Goal: Check status: Check status

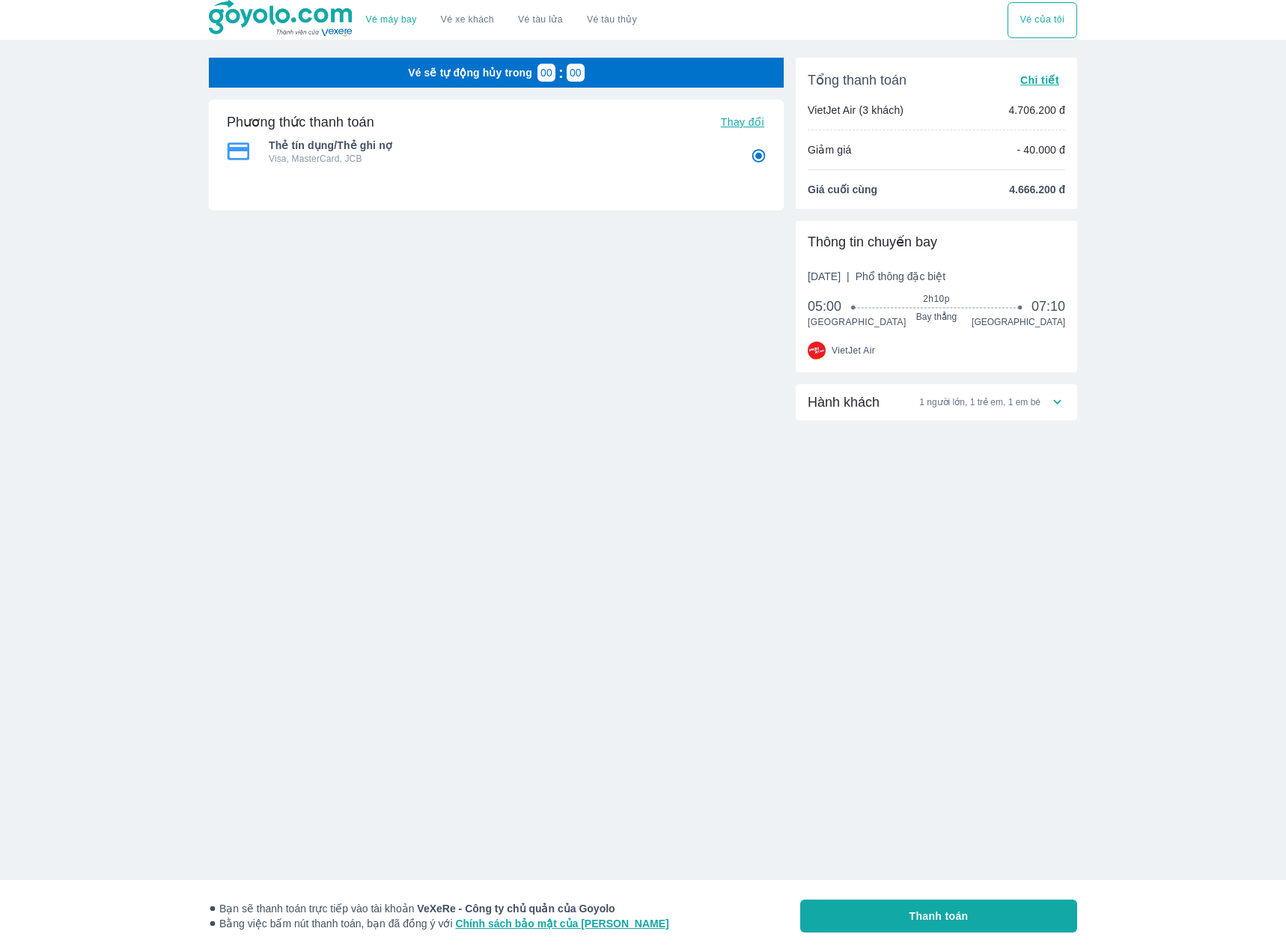
radio input "false"
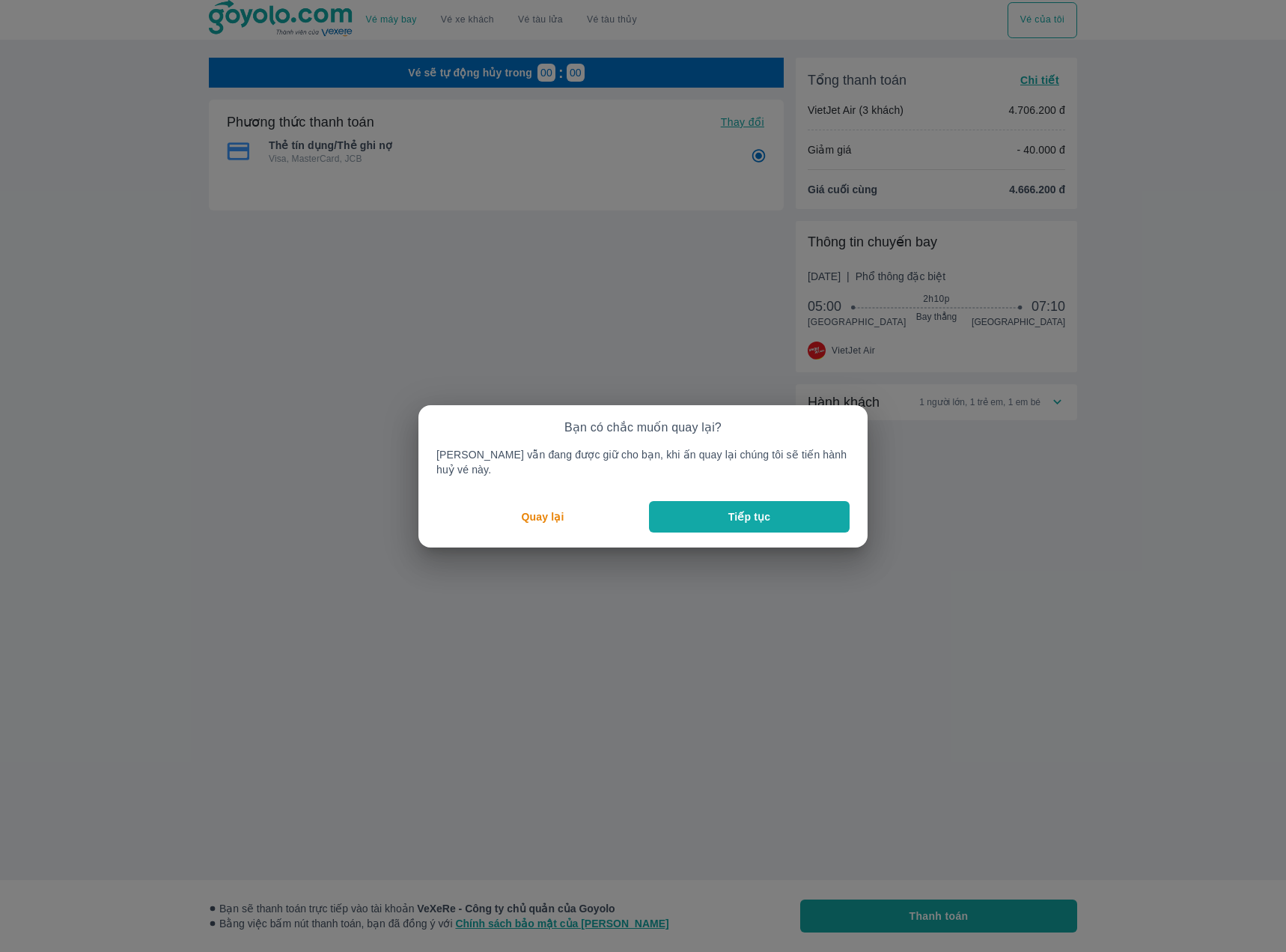
click at [688, 512] on button "Tiếp tục" at bounding box center [749, 516] width 200 height 31
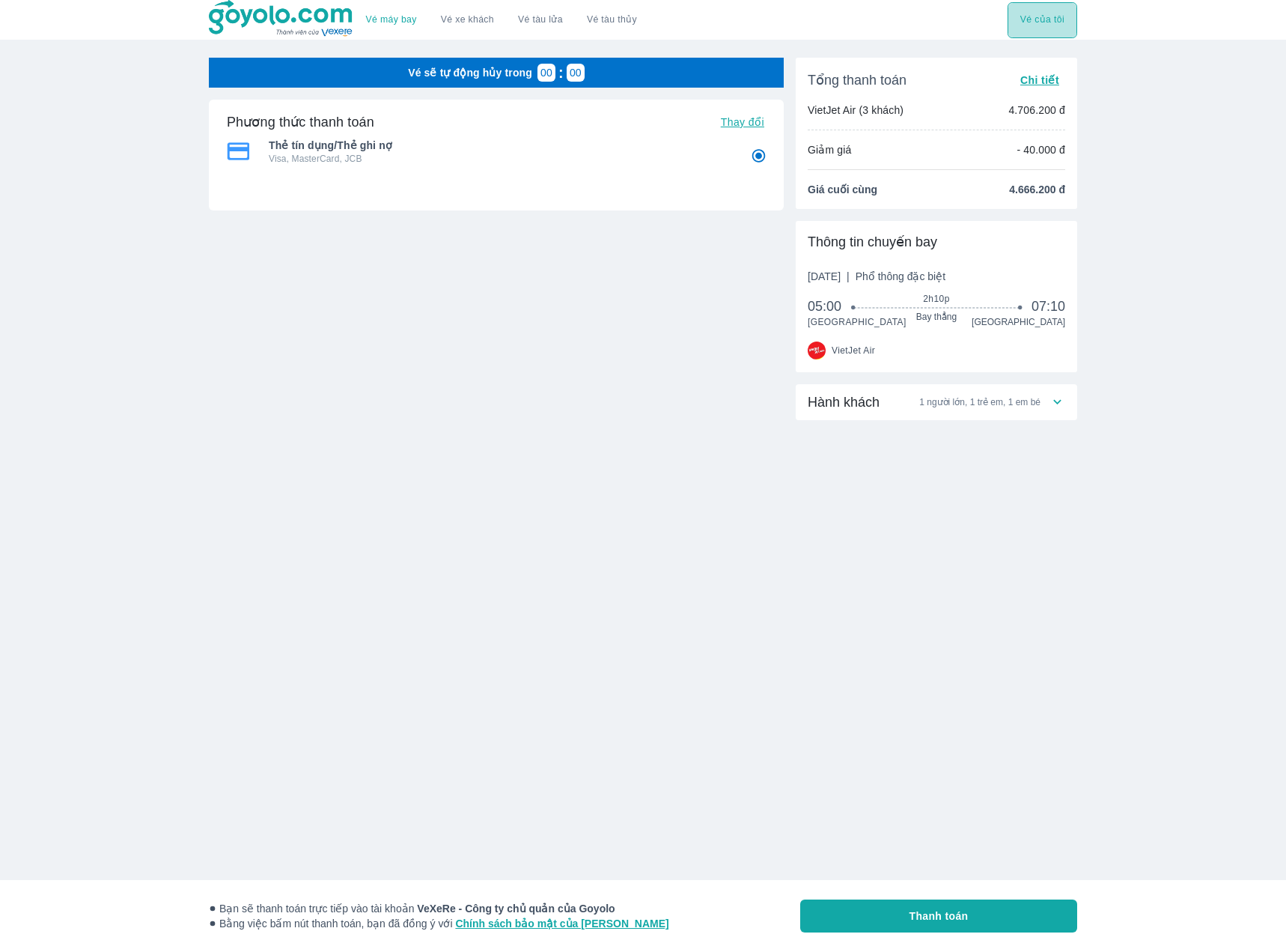
click at [1044, 17] on button "Vé của tôi" at bounding box center [1042, 20] width 70 height 36
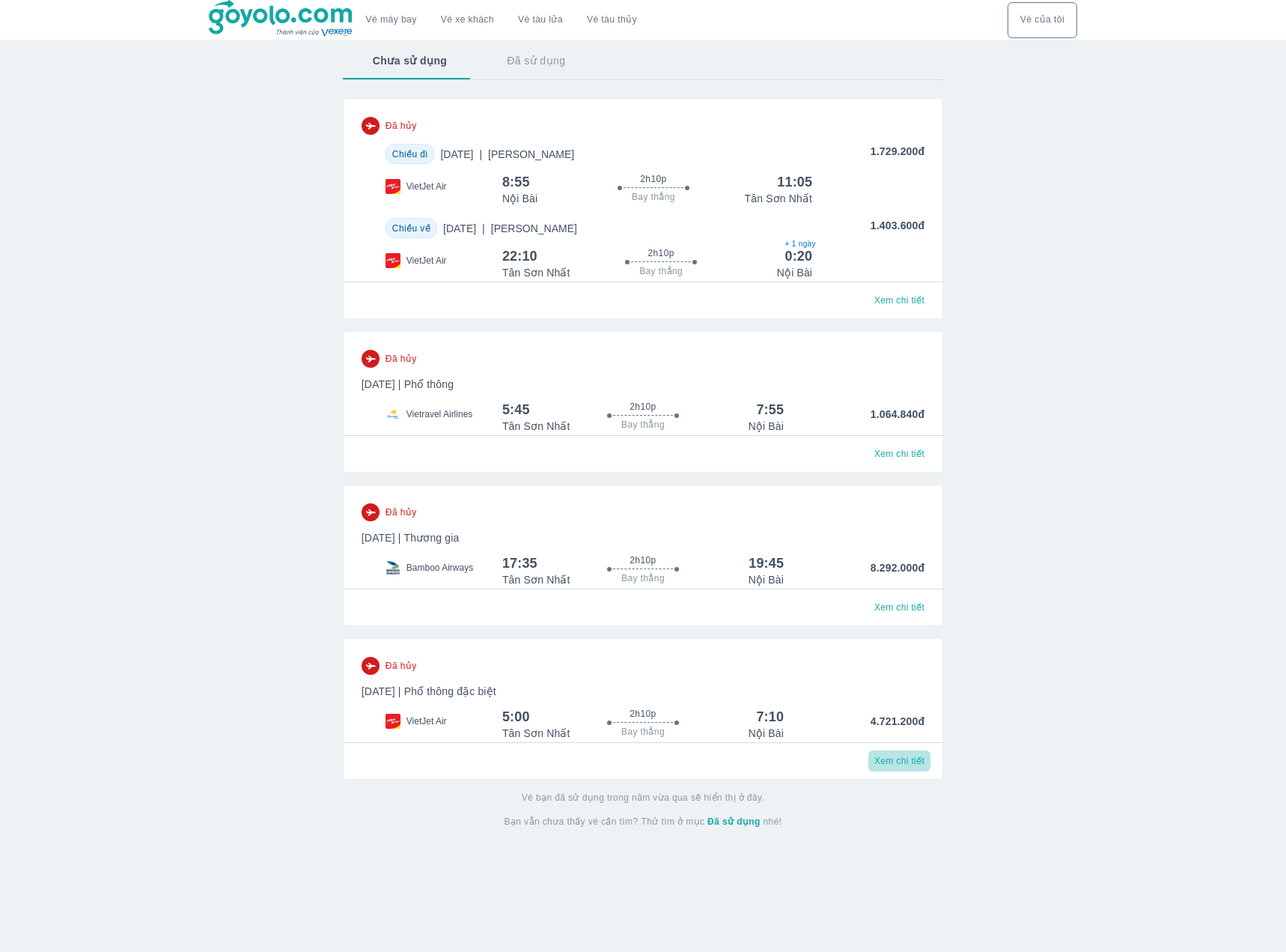
click at [898, 766] on span "Xem chi tiết" at bounding box center [900, 761] width 50 height 12
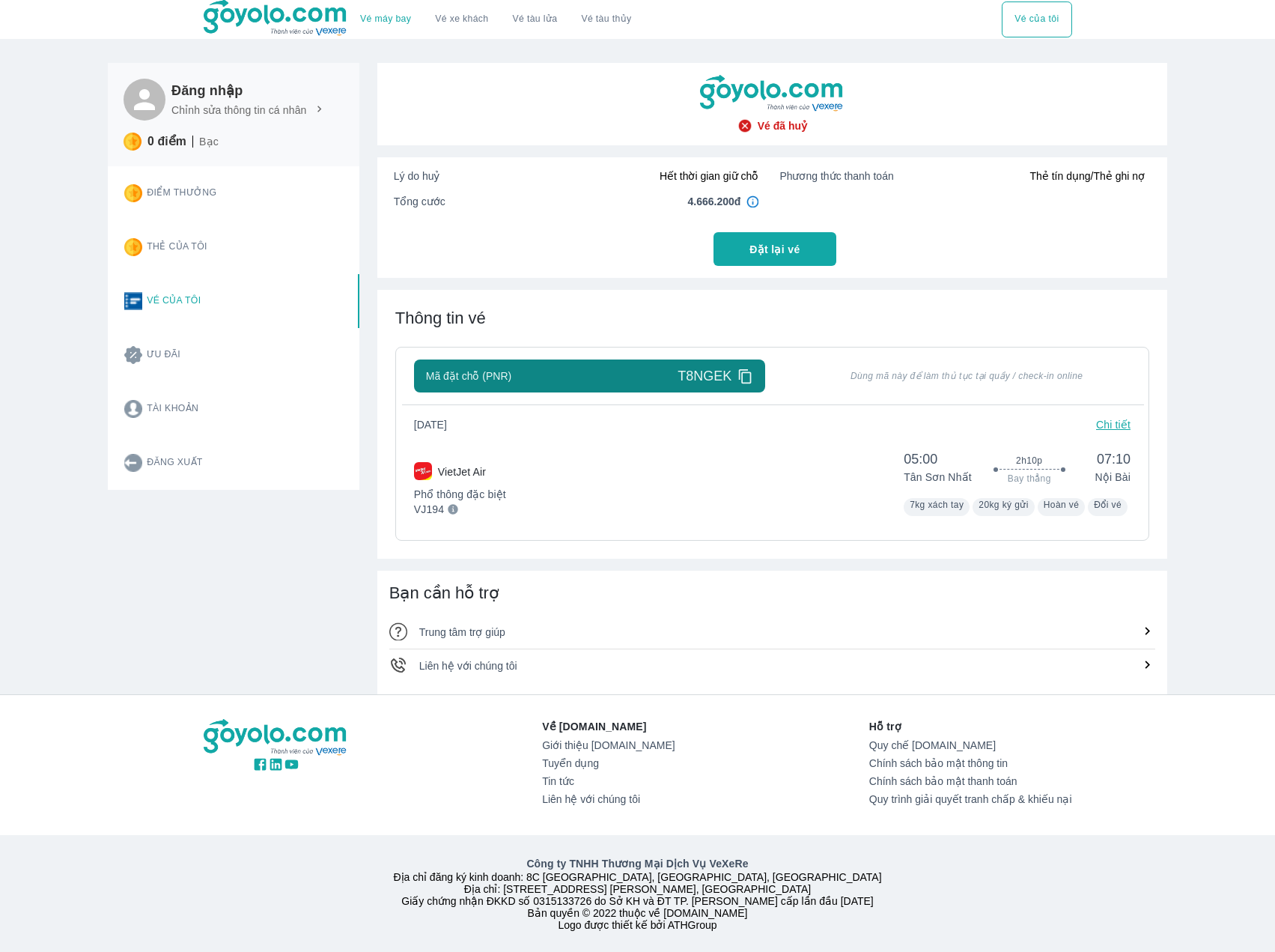
scroll to position [8, 0]
click at [1134, 417] on div "Mã đặt chỗ (PNR) T8NGEK Dùng mã này để làm thủ tục tại quầy / check-in online C…" at bounding box center [773, 444] width 754 height 194
click at [1119, 417] on p "Chi tiết" at bounding box center [1113, 425] width 35 height 15
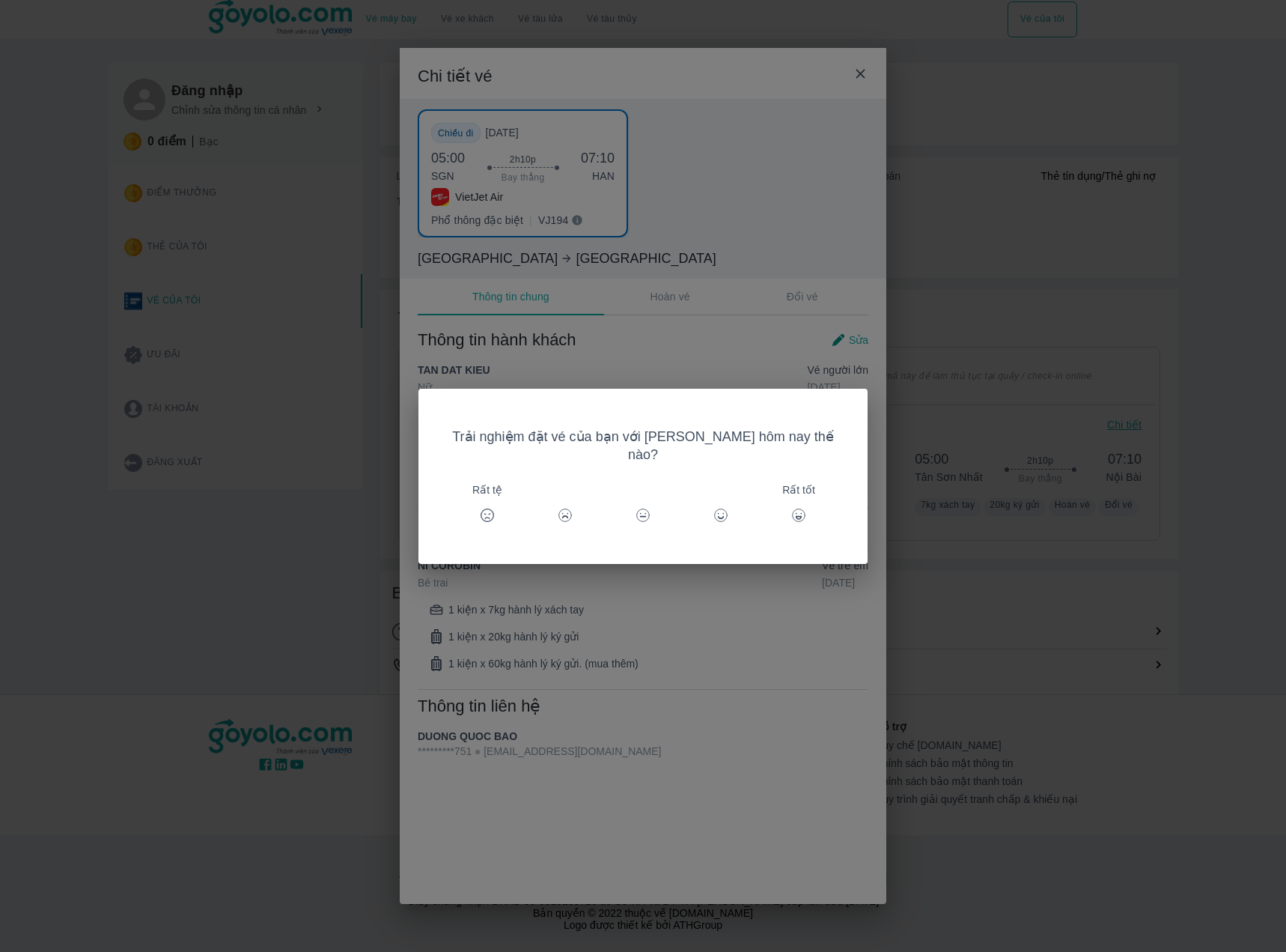
click at [819, 615] on div "Trải nghiệm đặt vé của bạn với Goyolo hôm nay thế nào? Rất tệ Rất tốt" at bounding box center [643, 476] width 1286 height 952
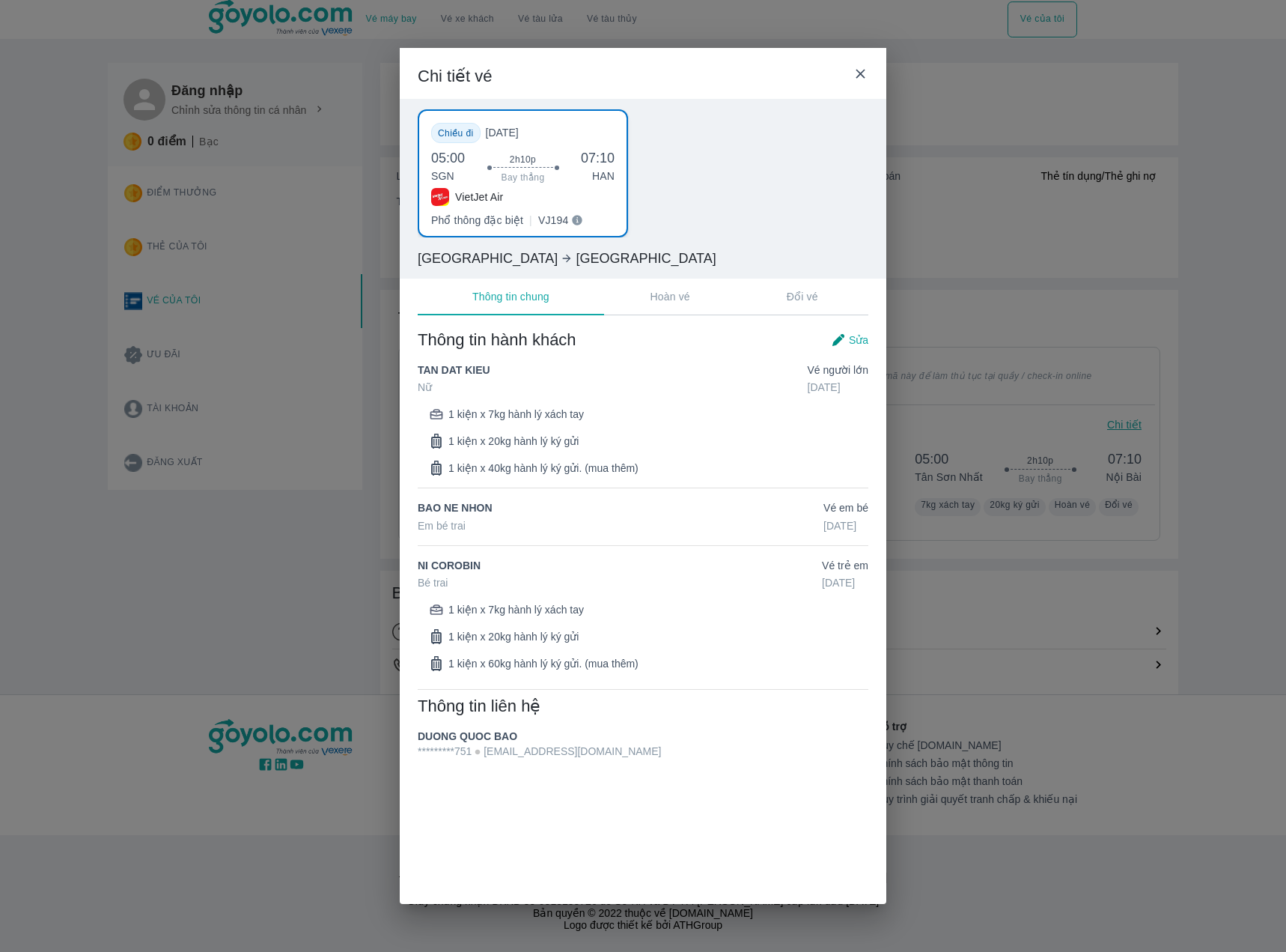
click at [859, 72] on icon at bounding box center [860, 73] width 9 height 9
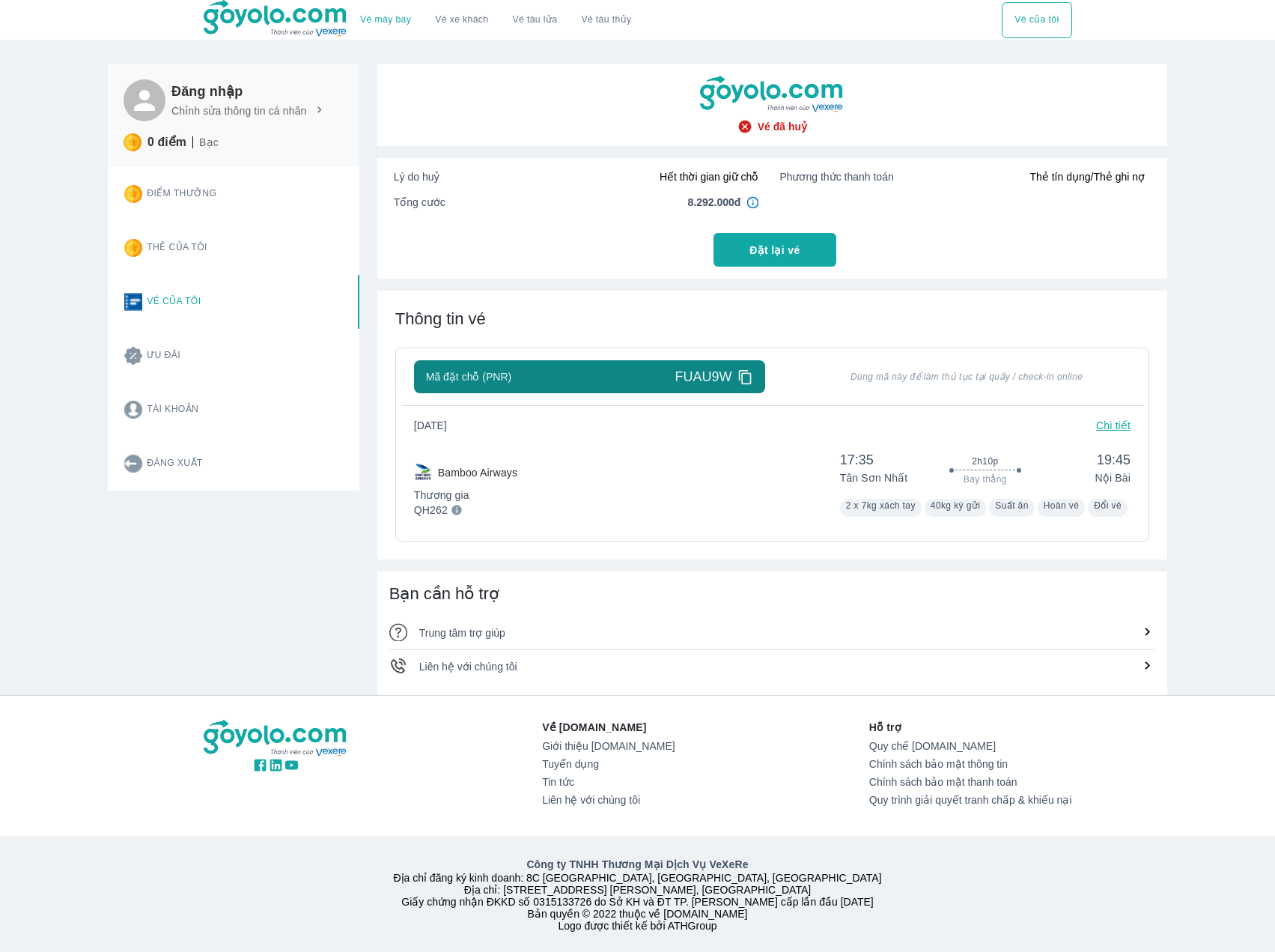
click at [386, 17] on link "Vé máy bay" at bounding box center [385, 19] width 50 height 11
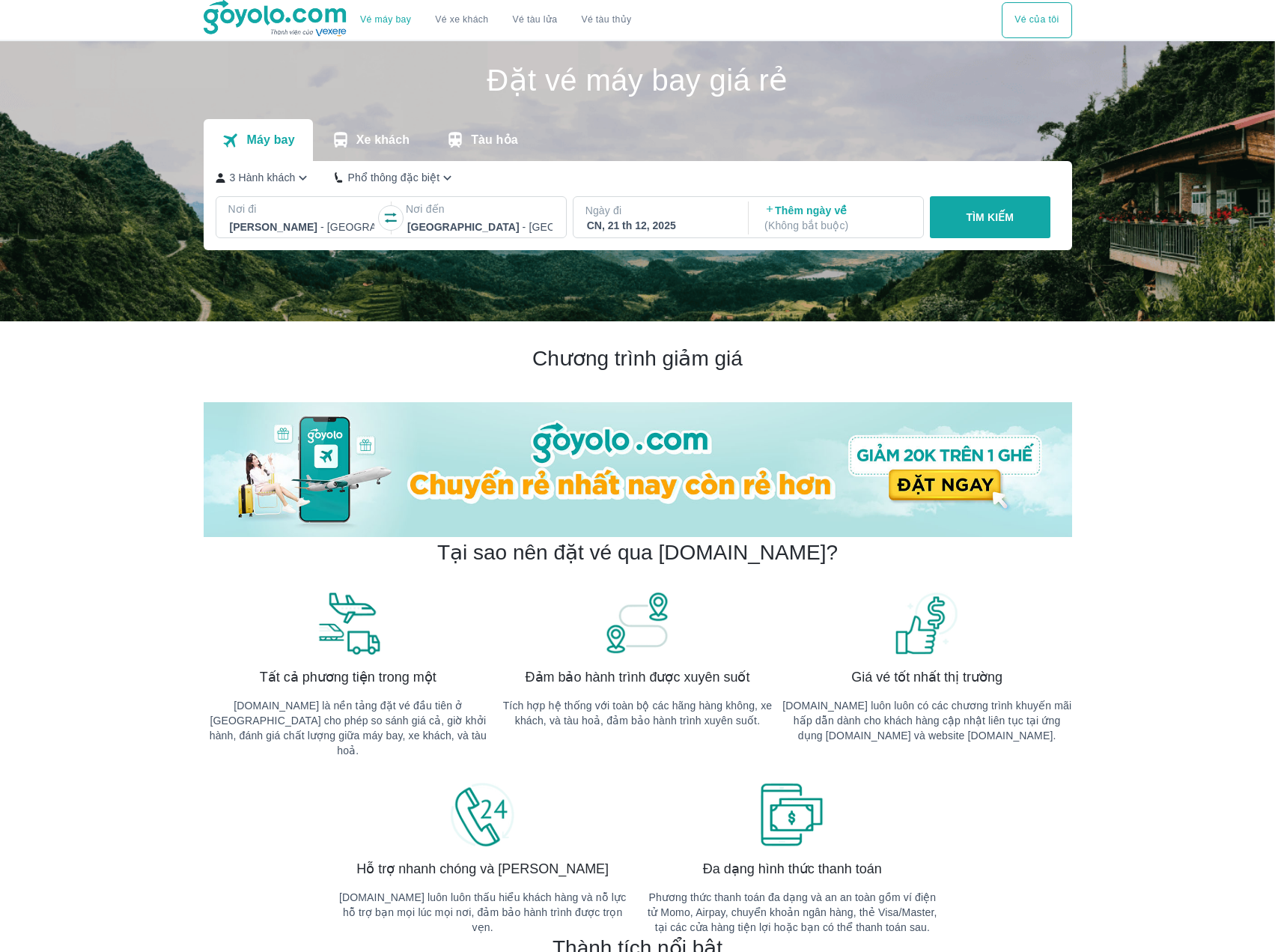
click at [1033, 226] on button "TÌM KIẾM" at bounding box center [990, 217] width 120 height 42
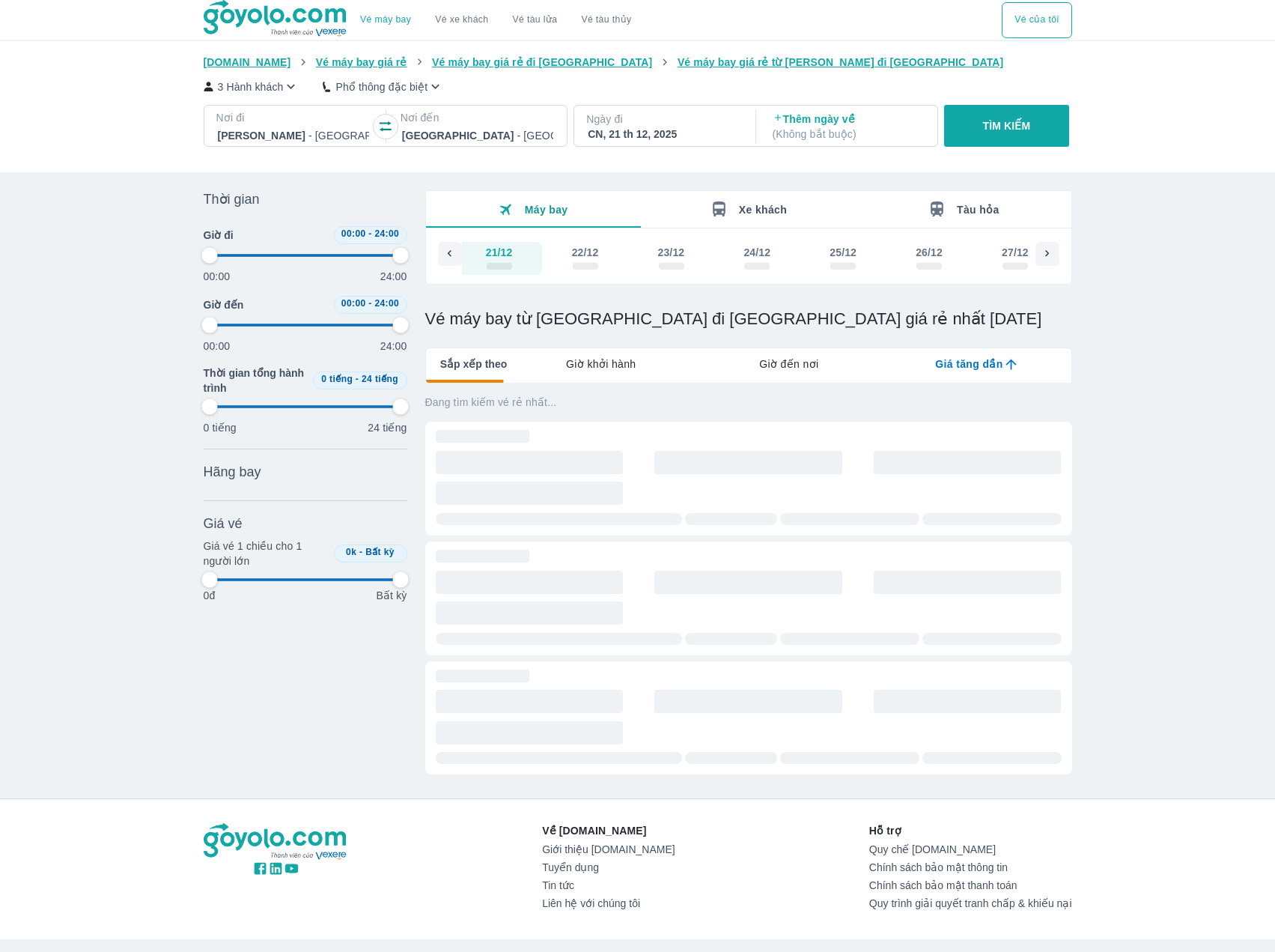
scroll to position [0, 11268]
type input "97.9166666666667"
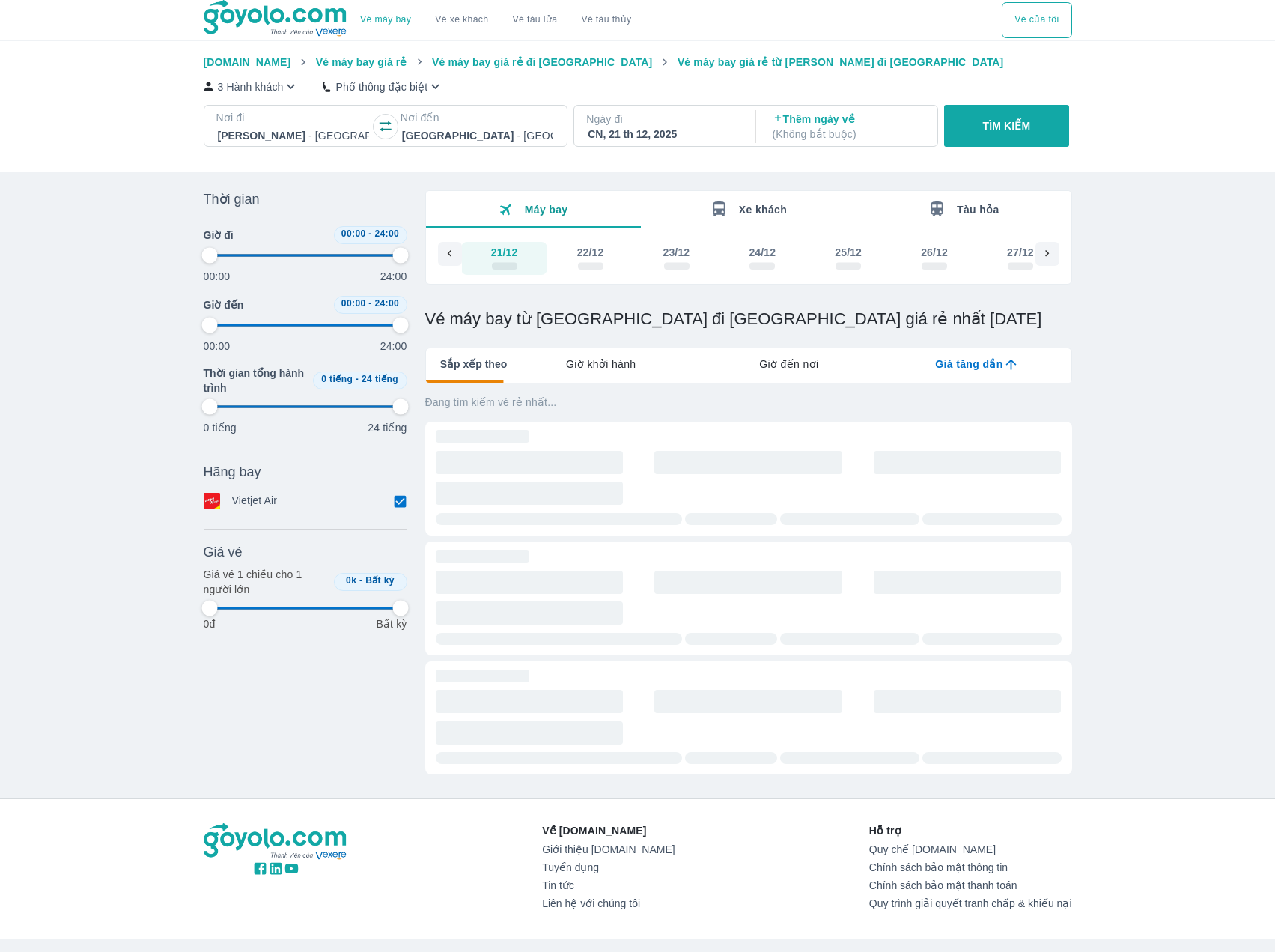
type input "97.9166666666667"
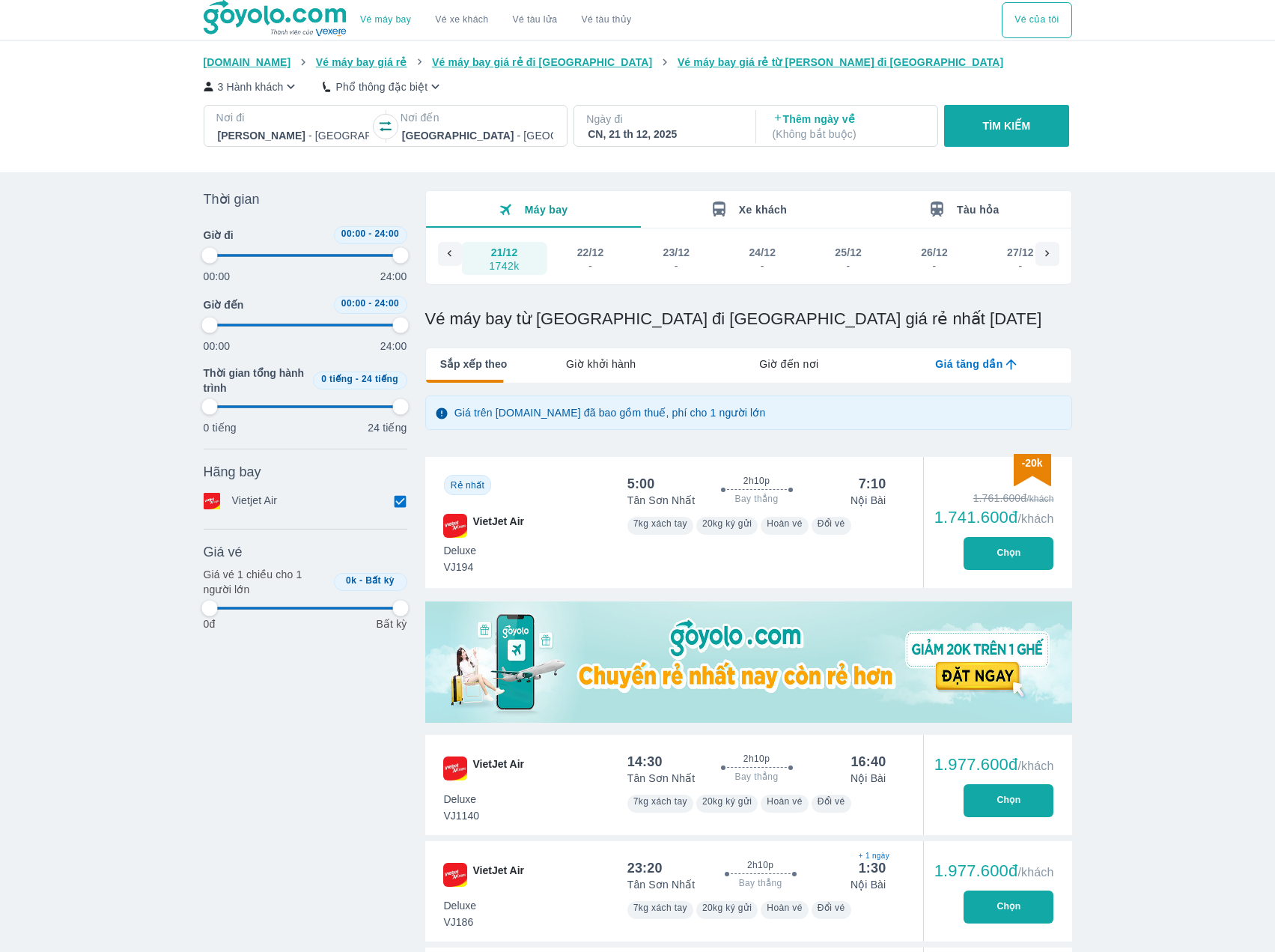
type input "97.9166666666667"
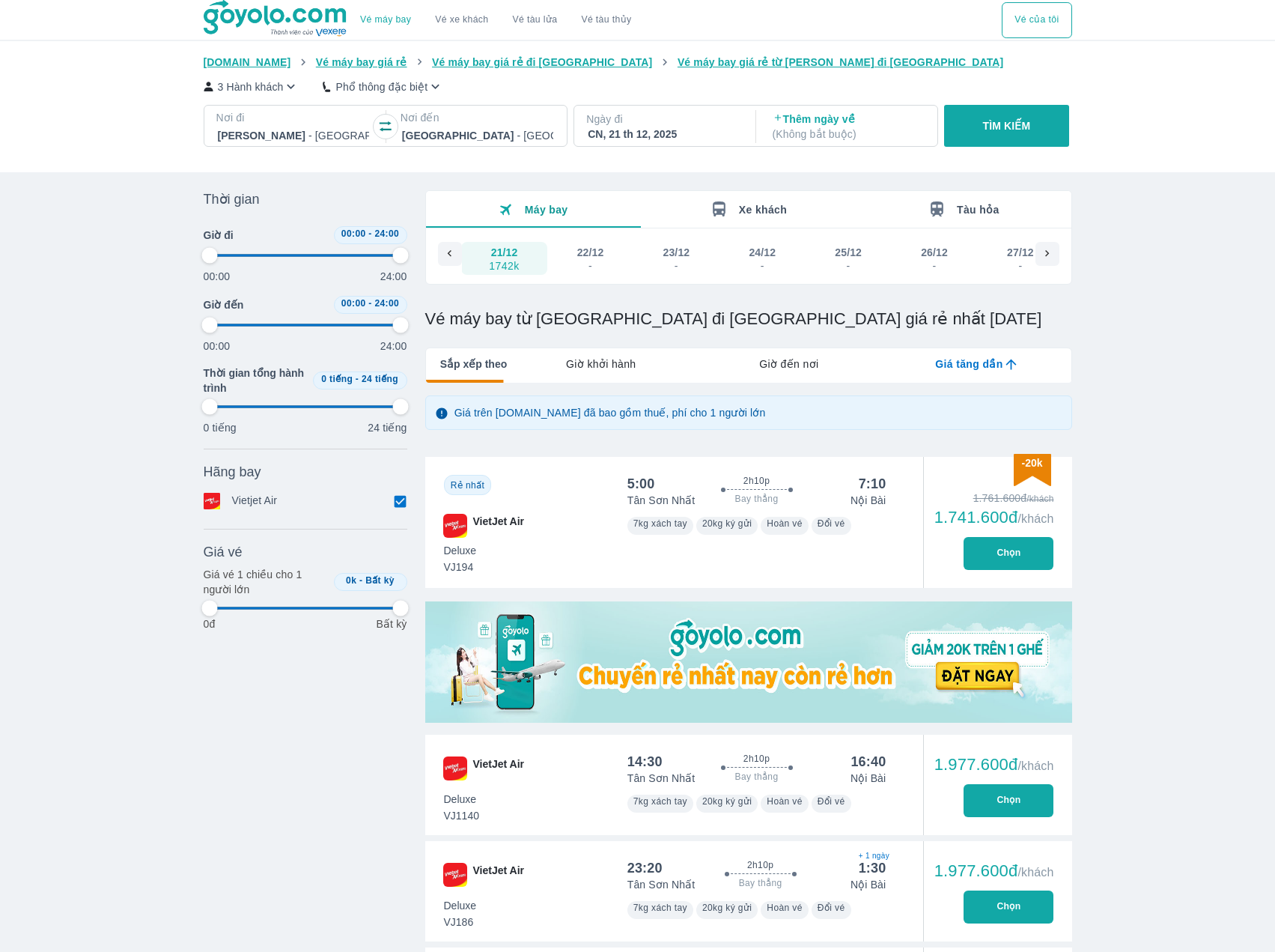
type input "97.9166666666667"
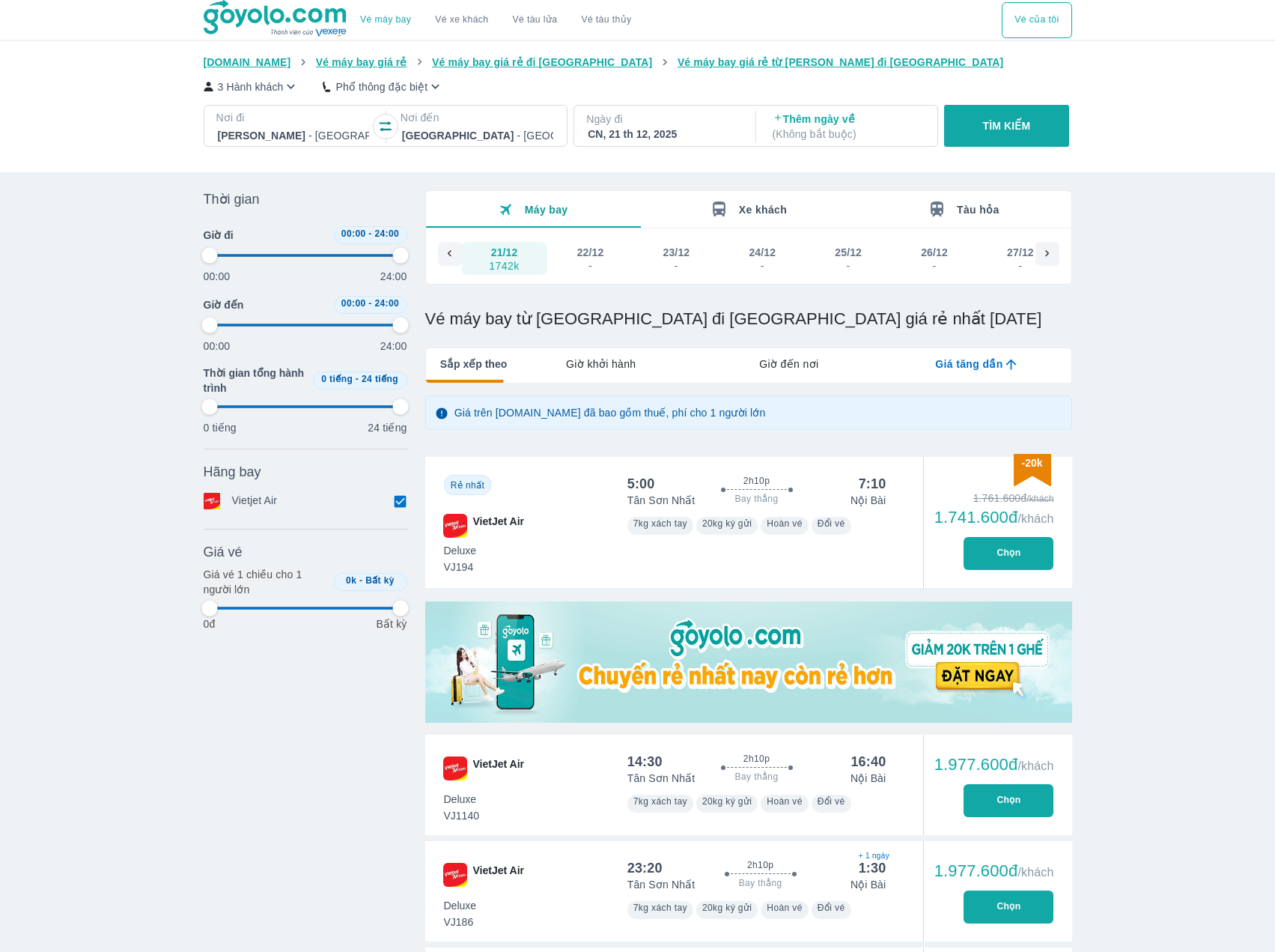
type input "97.9166666666667"
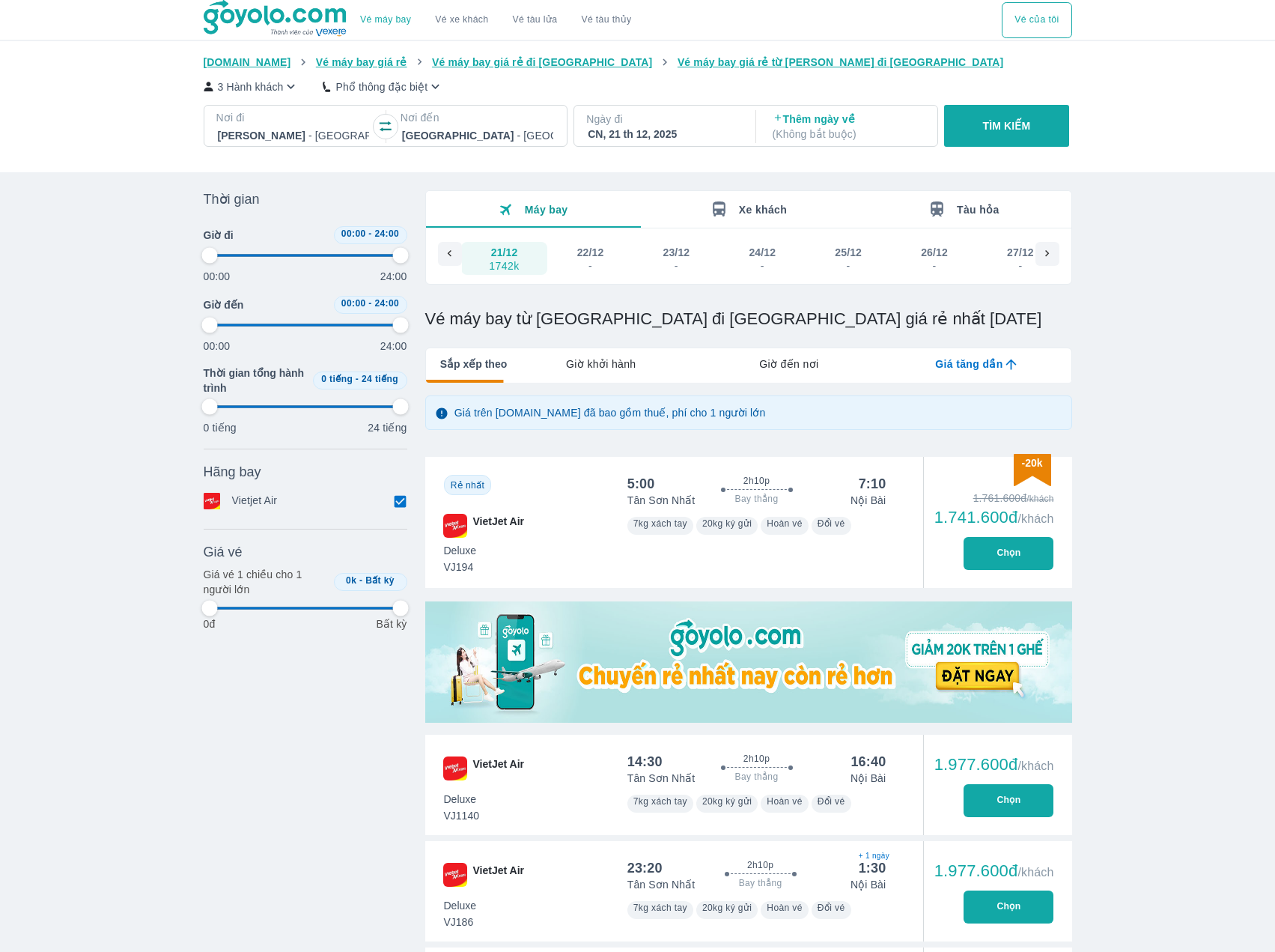
type input "97.9166666666667"
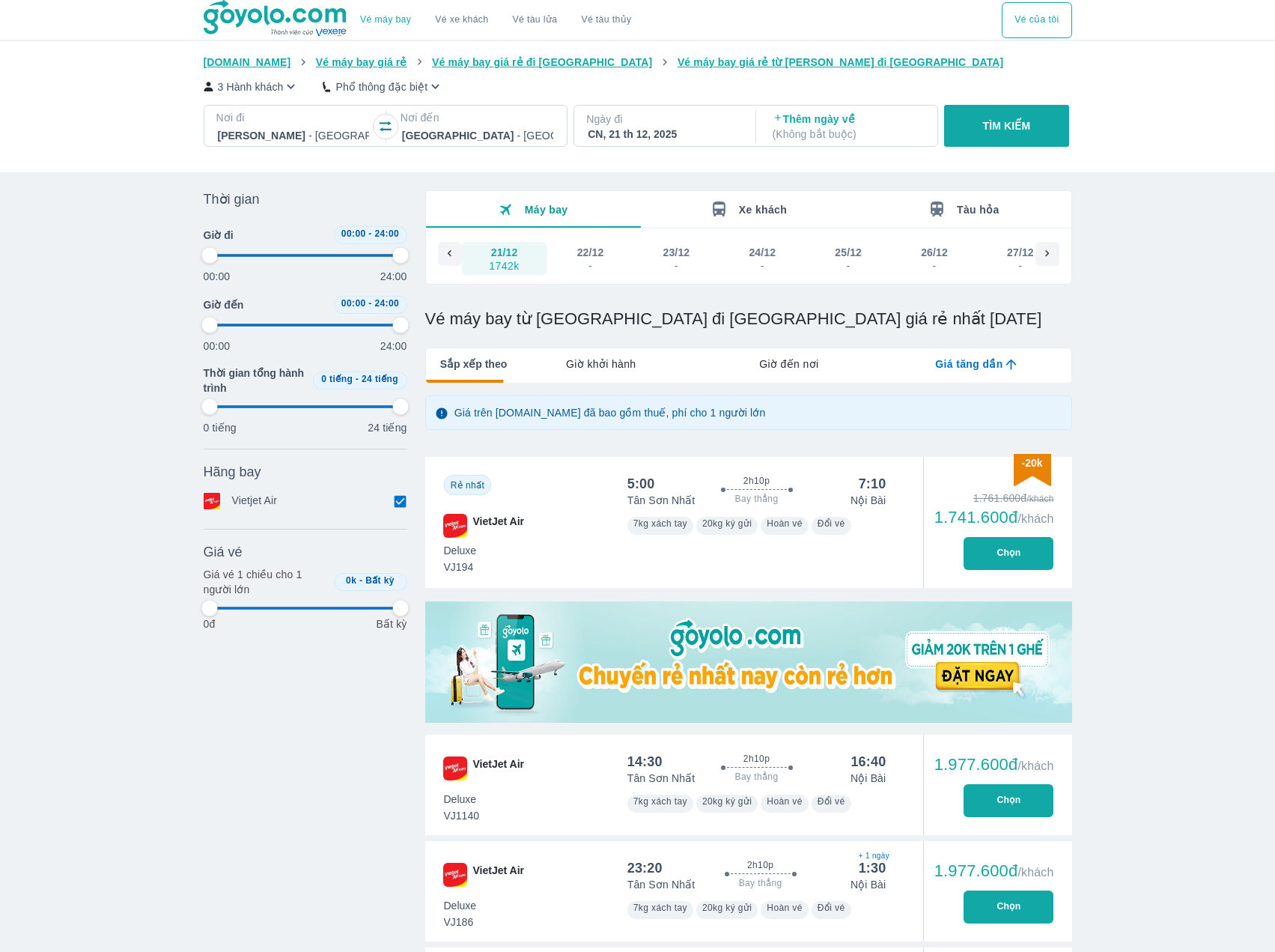
type input "97.9166666666667"
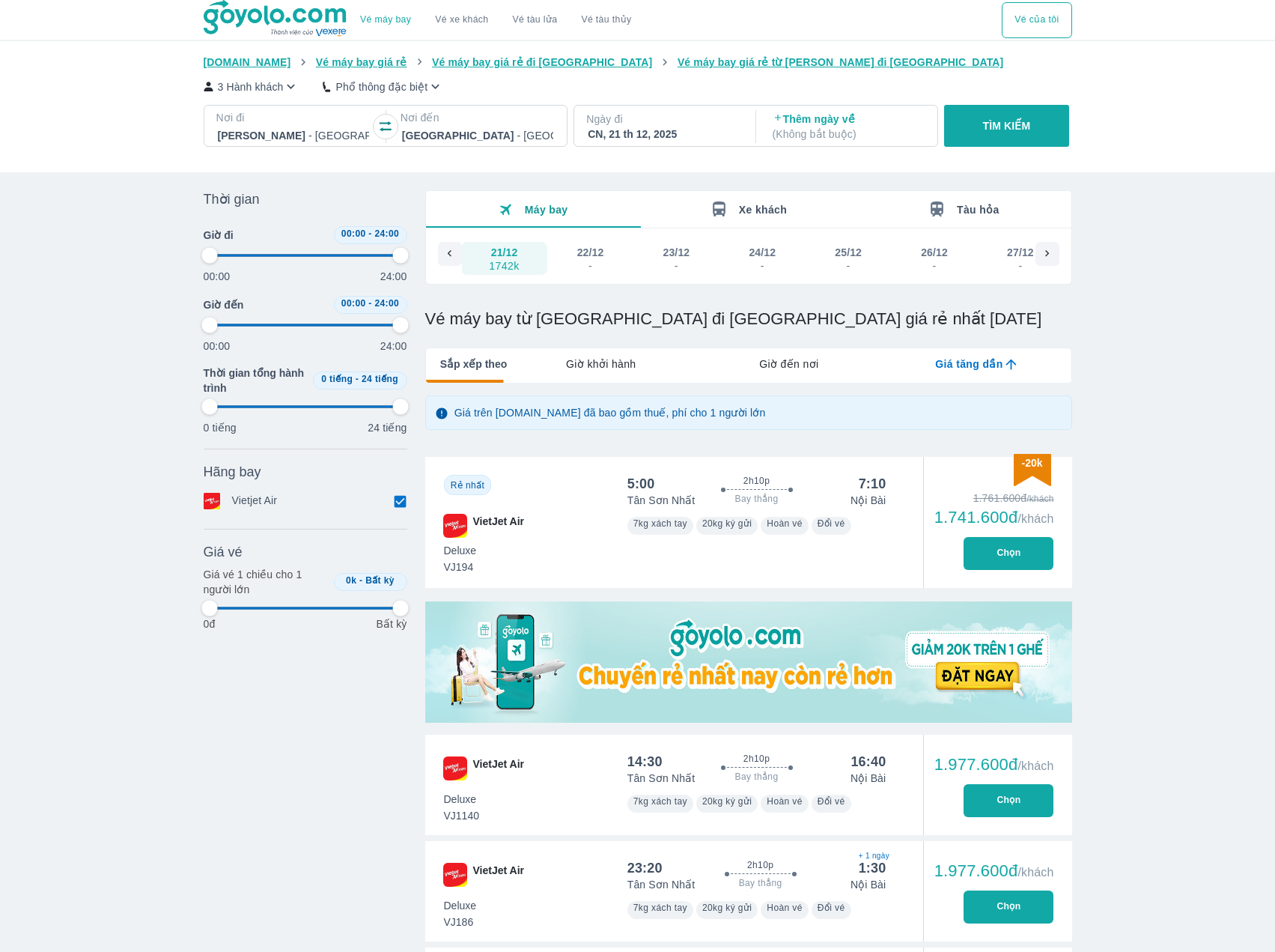
type input "97.9166666666667"
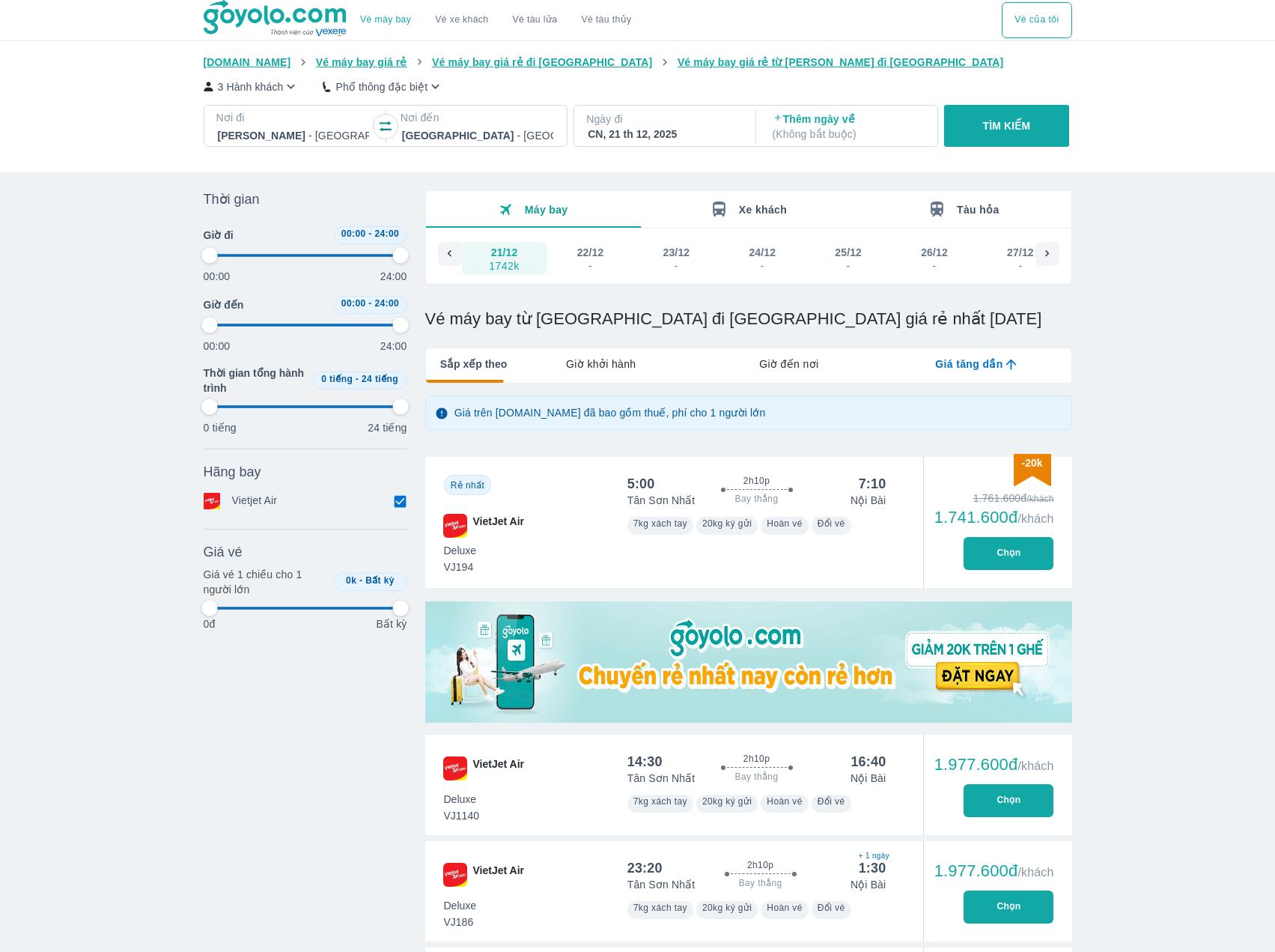
type input "97.9166666666667"
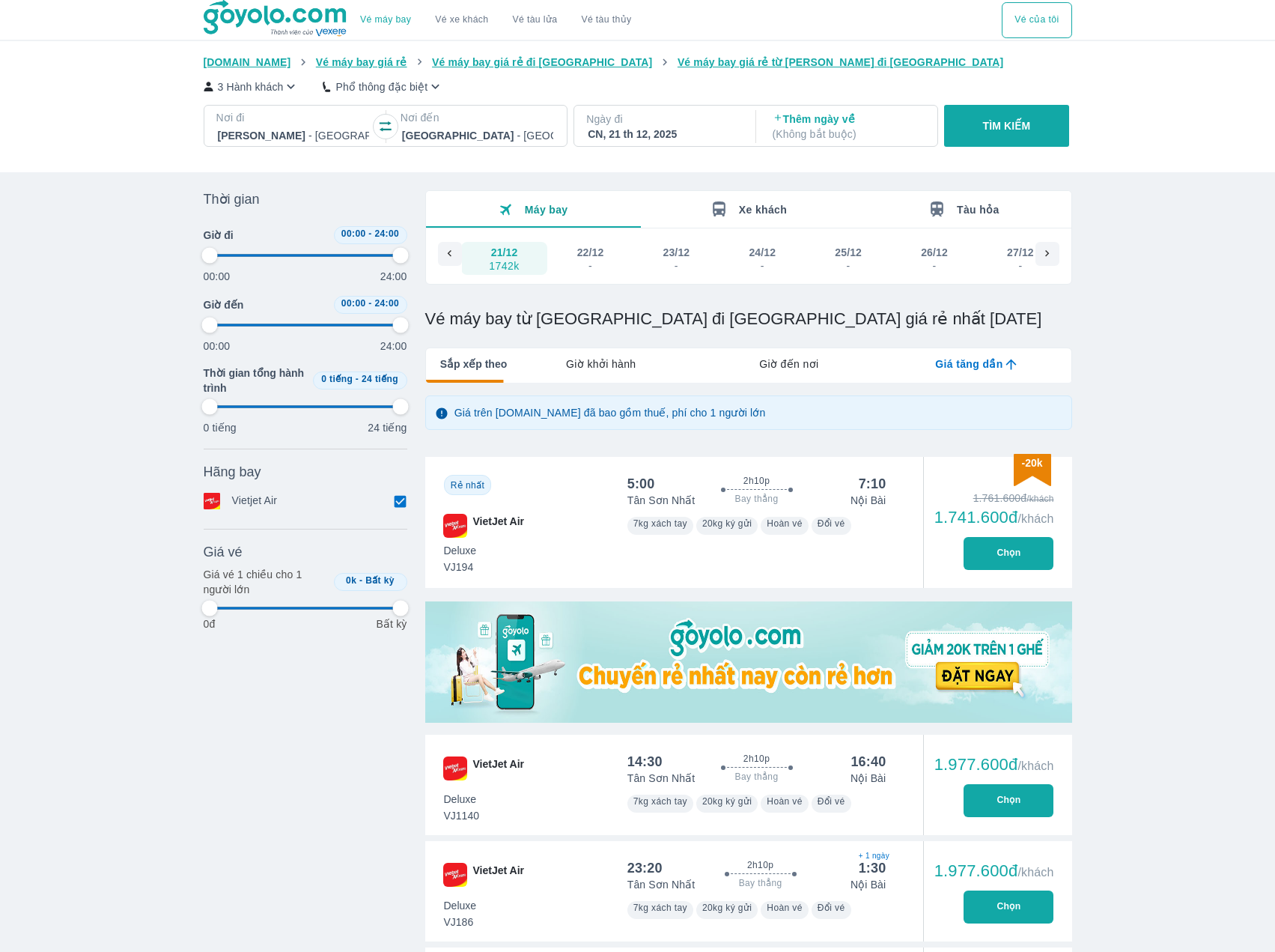
type input "97.9166666666667"
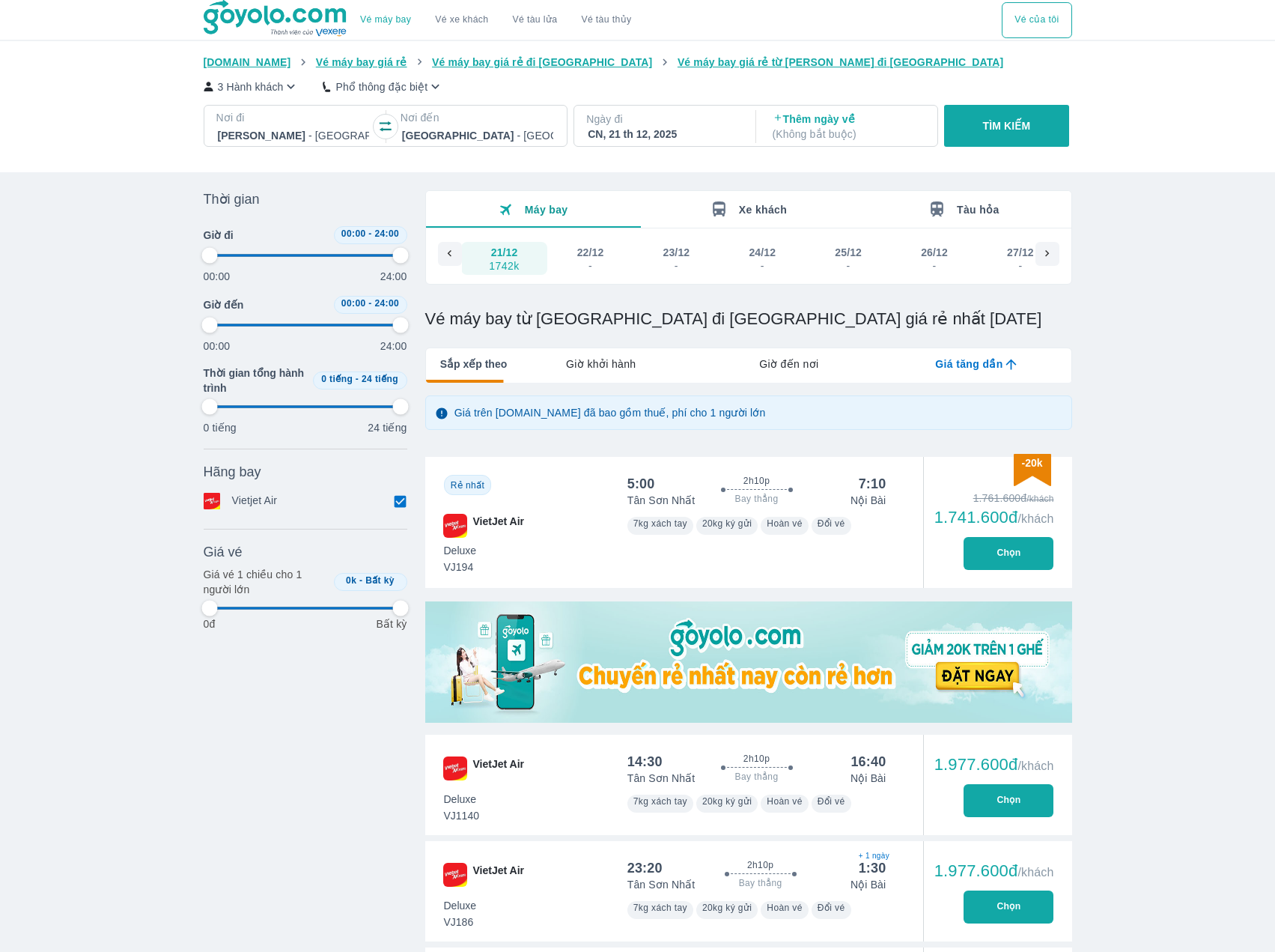
type input "97.9166666666667"
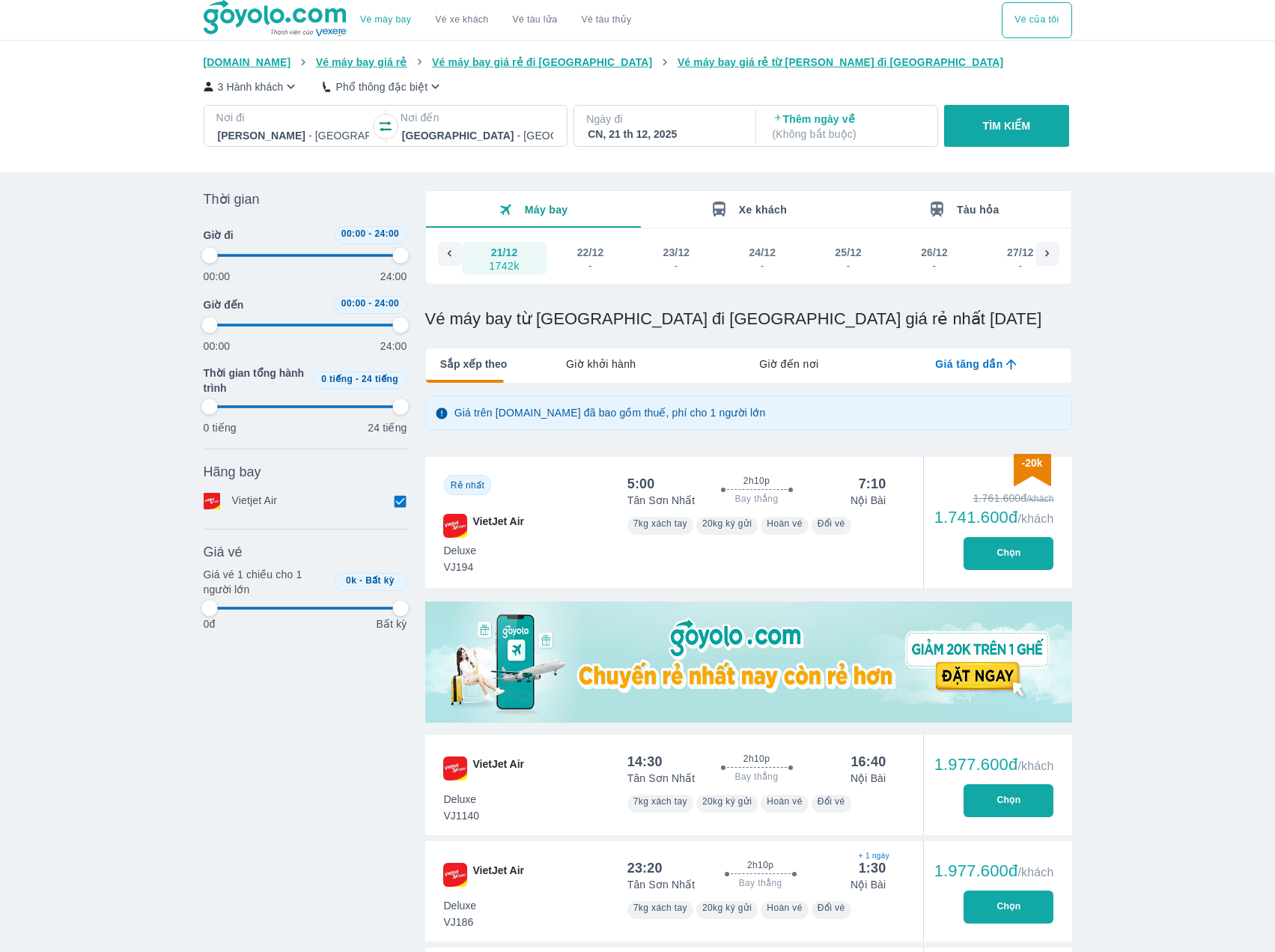
type input "97.9166666666667"
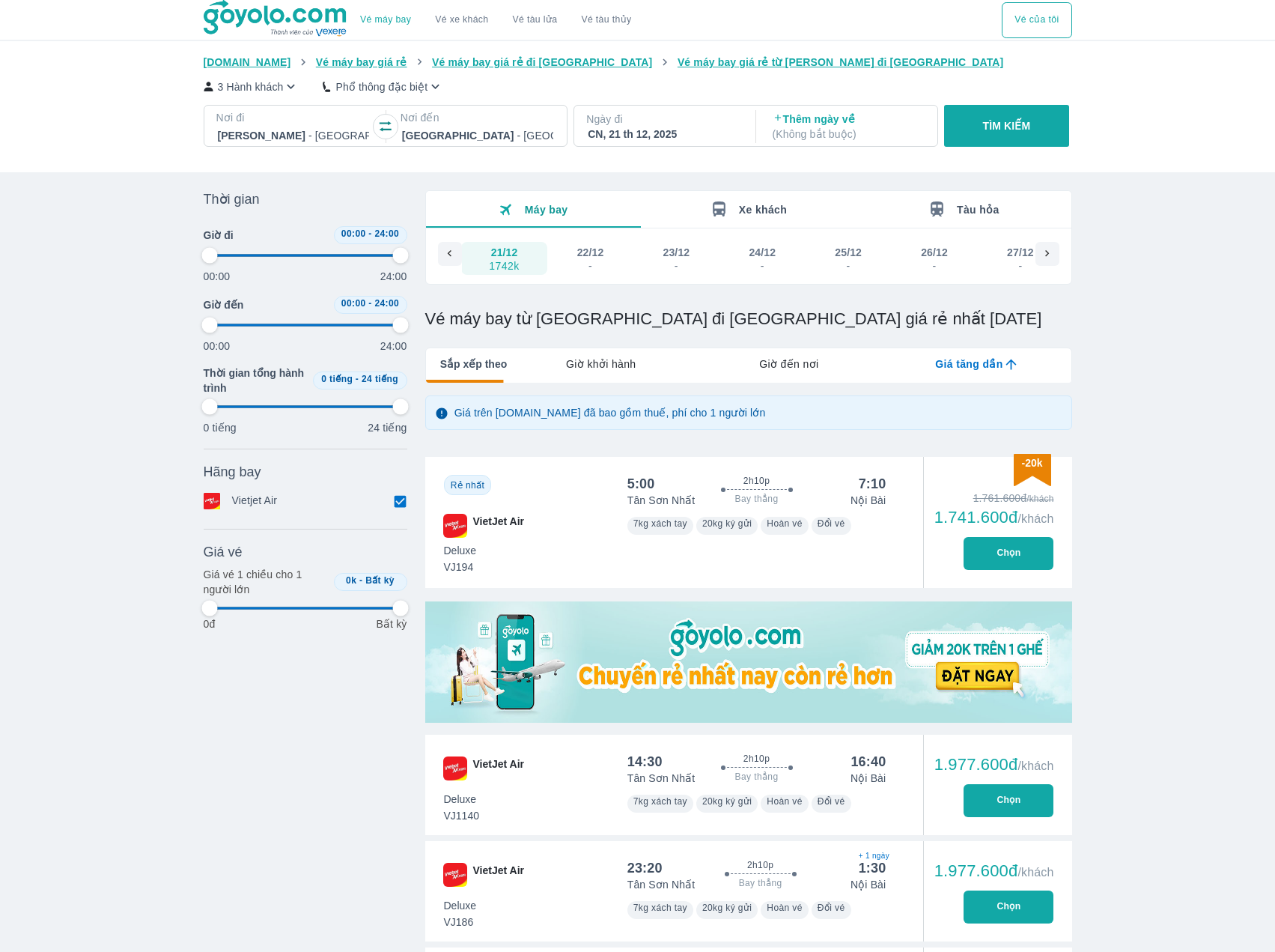
type input "97.9166666666667"
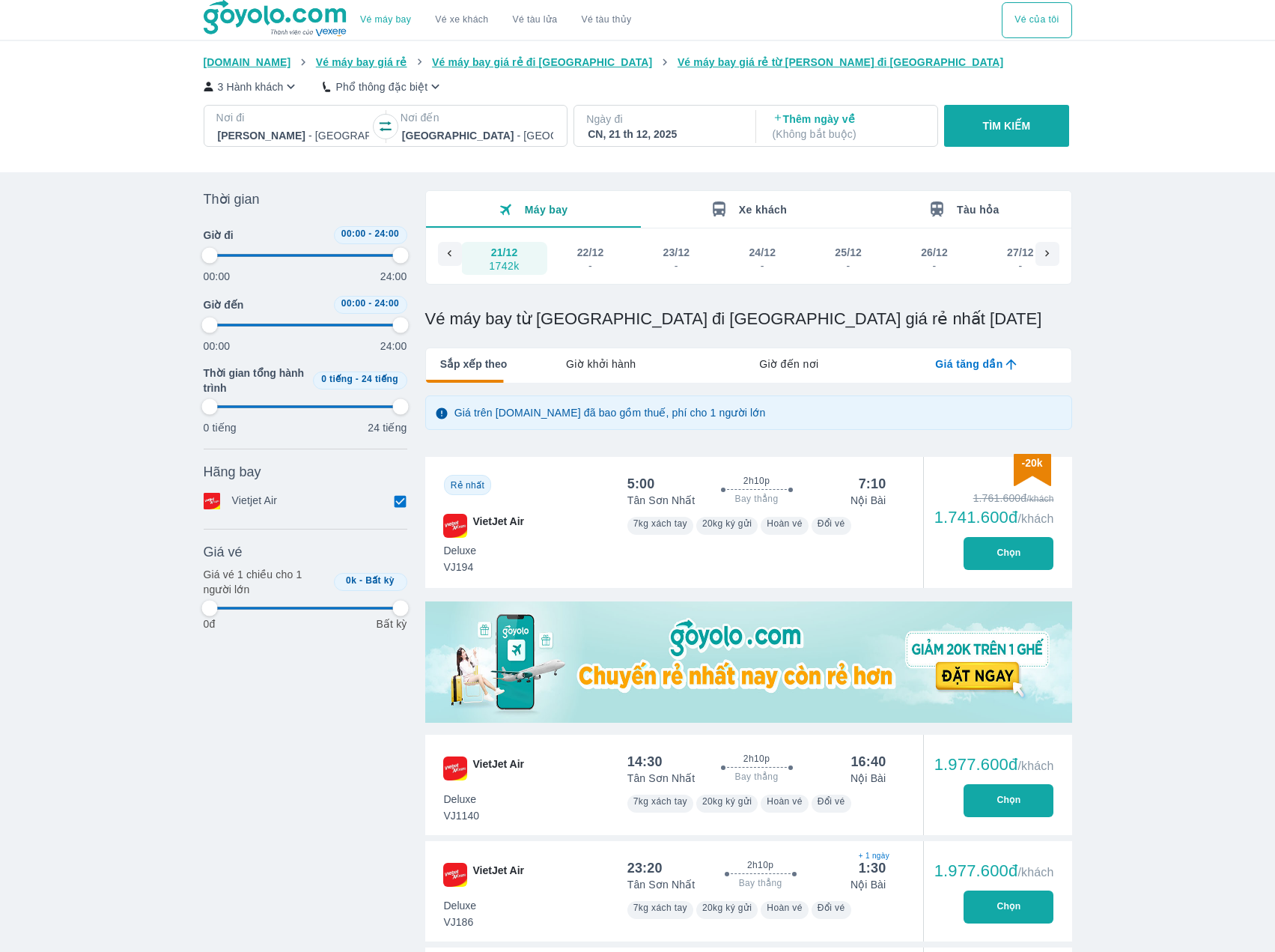
type input "97.9166666666667"
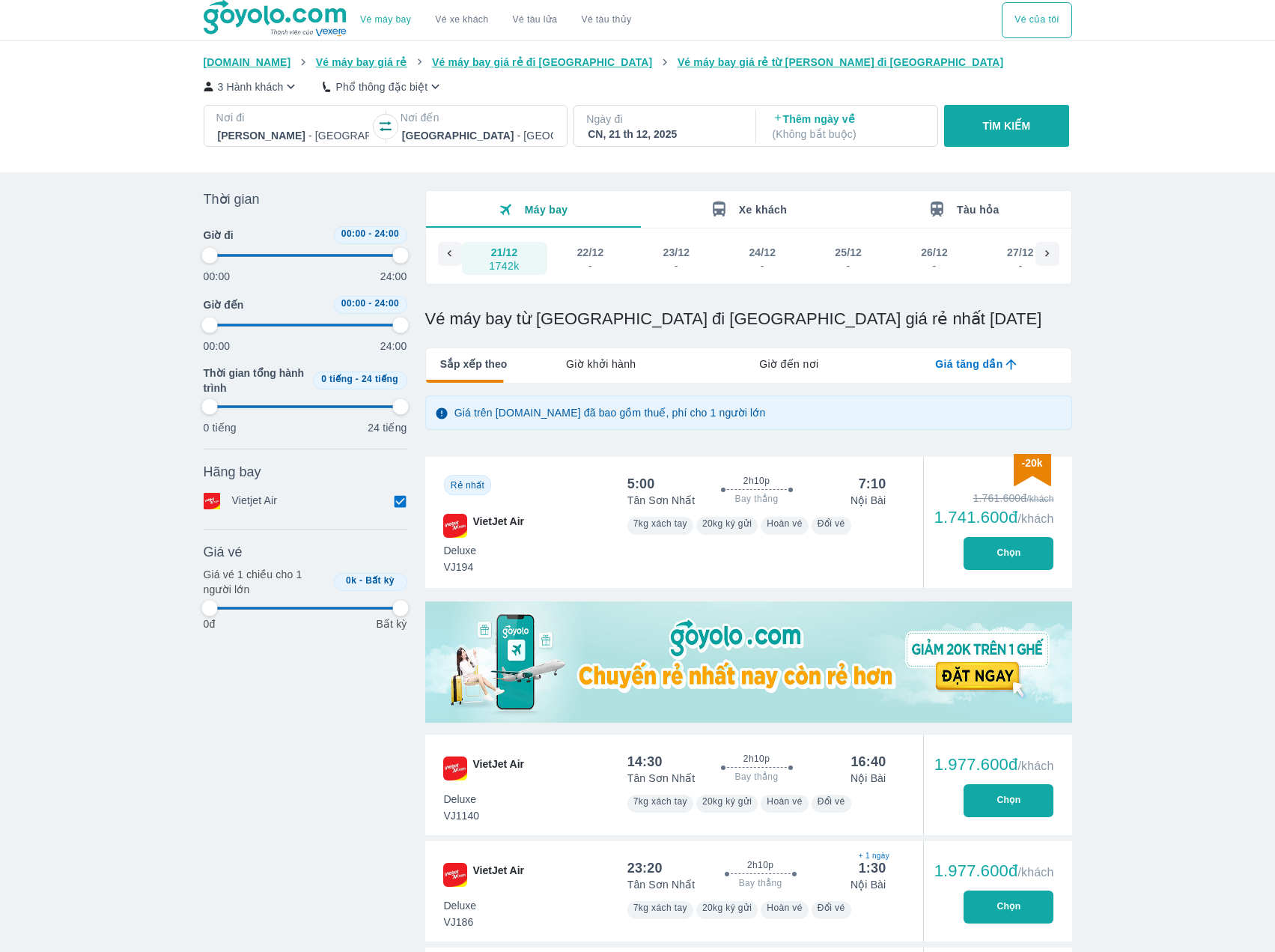
type input "97.9166666666667"
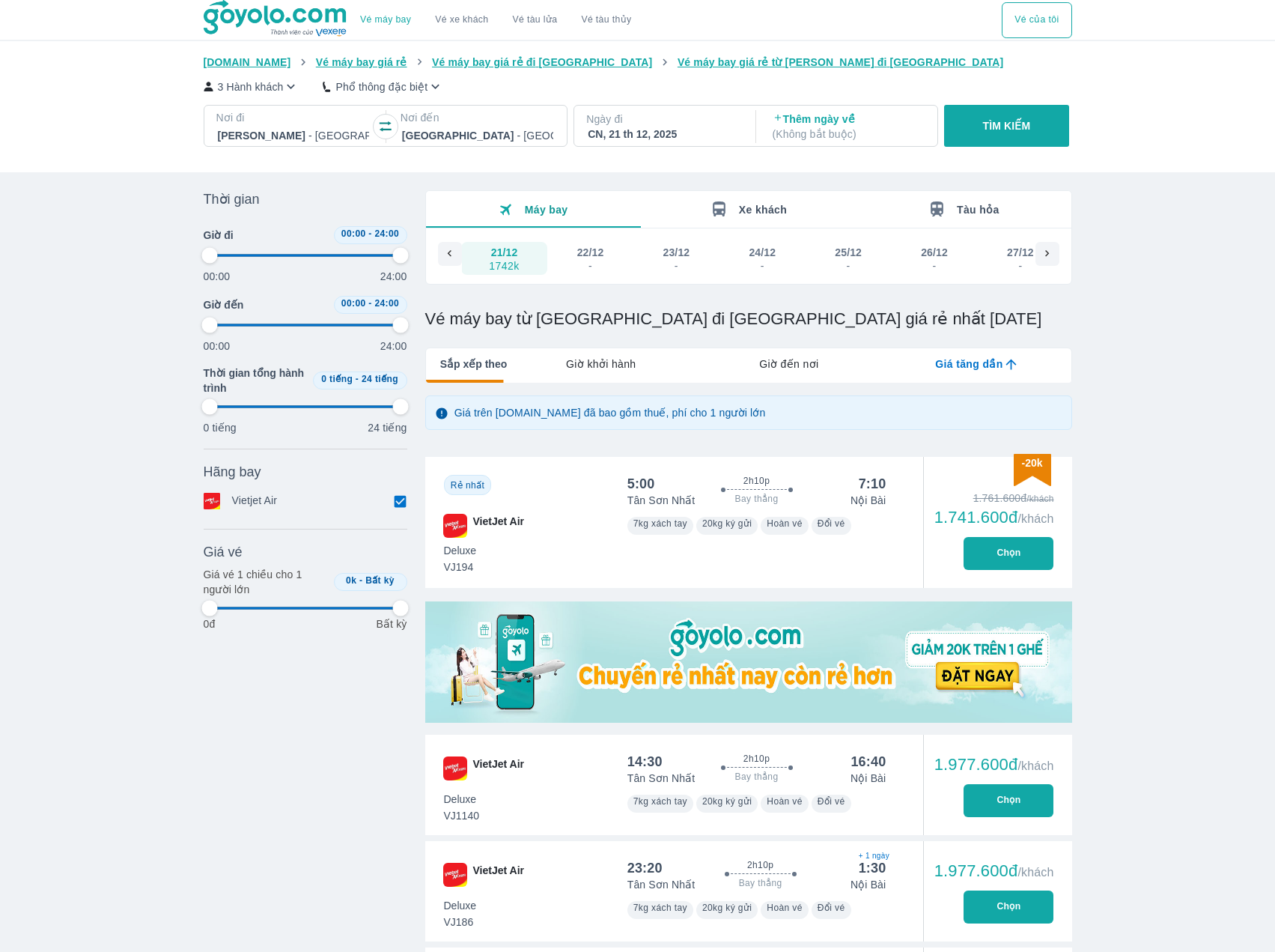
type input "97.9166666666667"
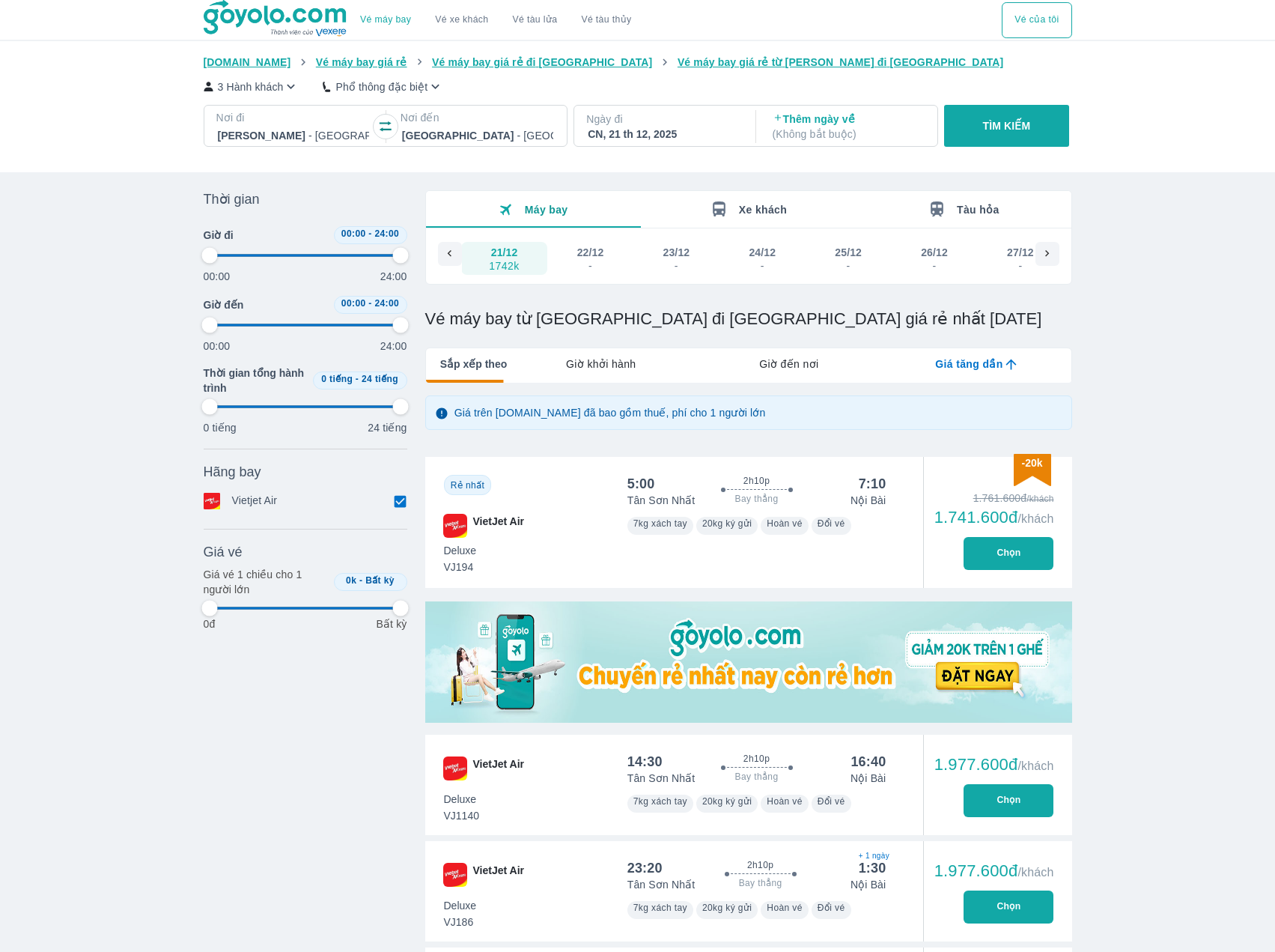
type input "97.9166666666667"
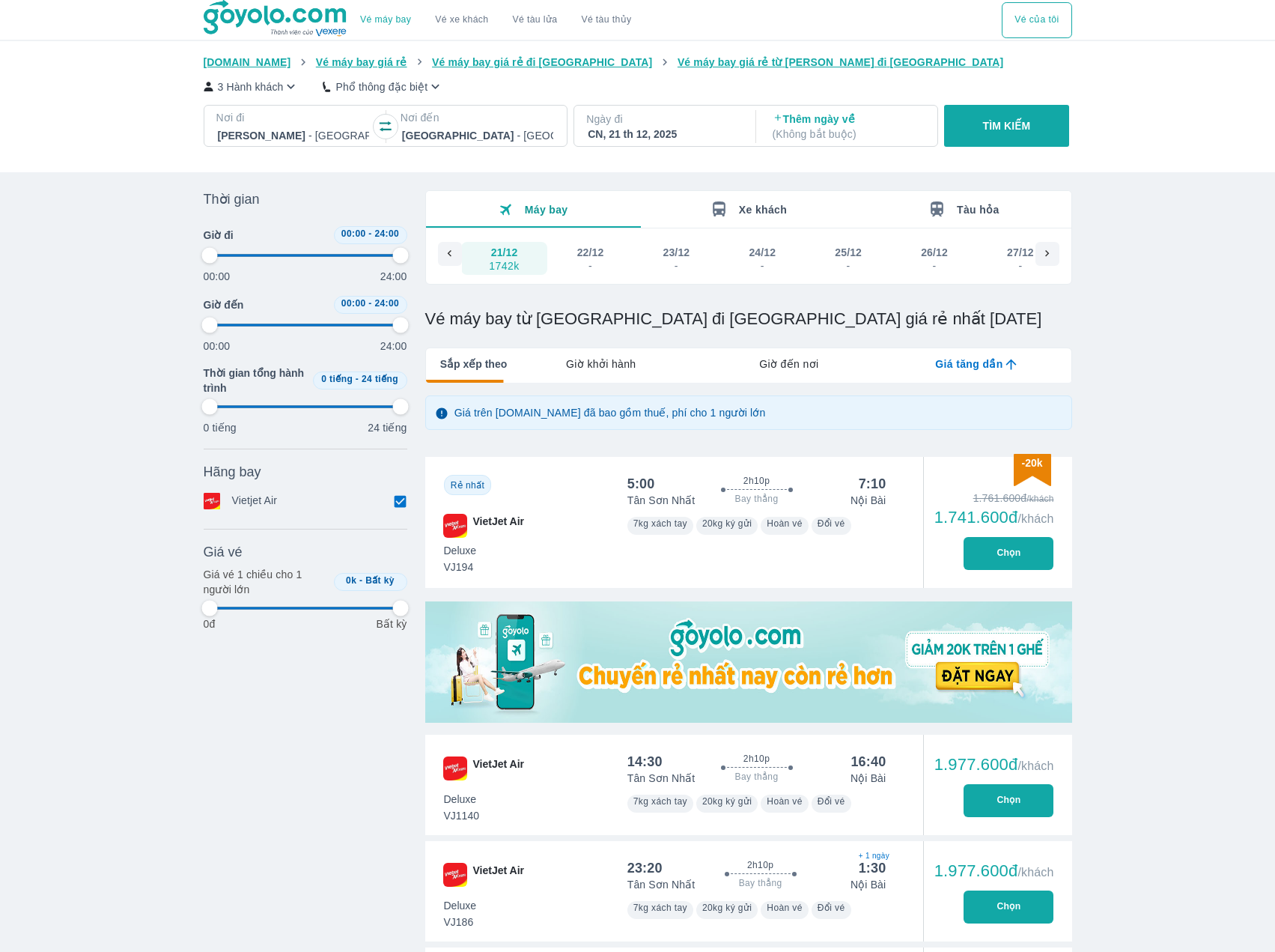
type input "97.9166666666667"
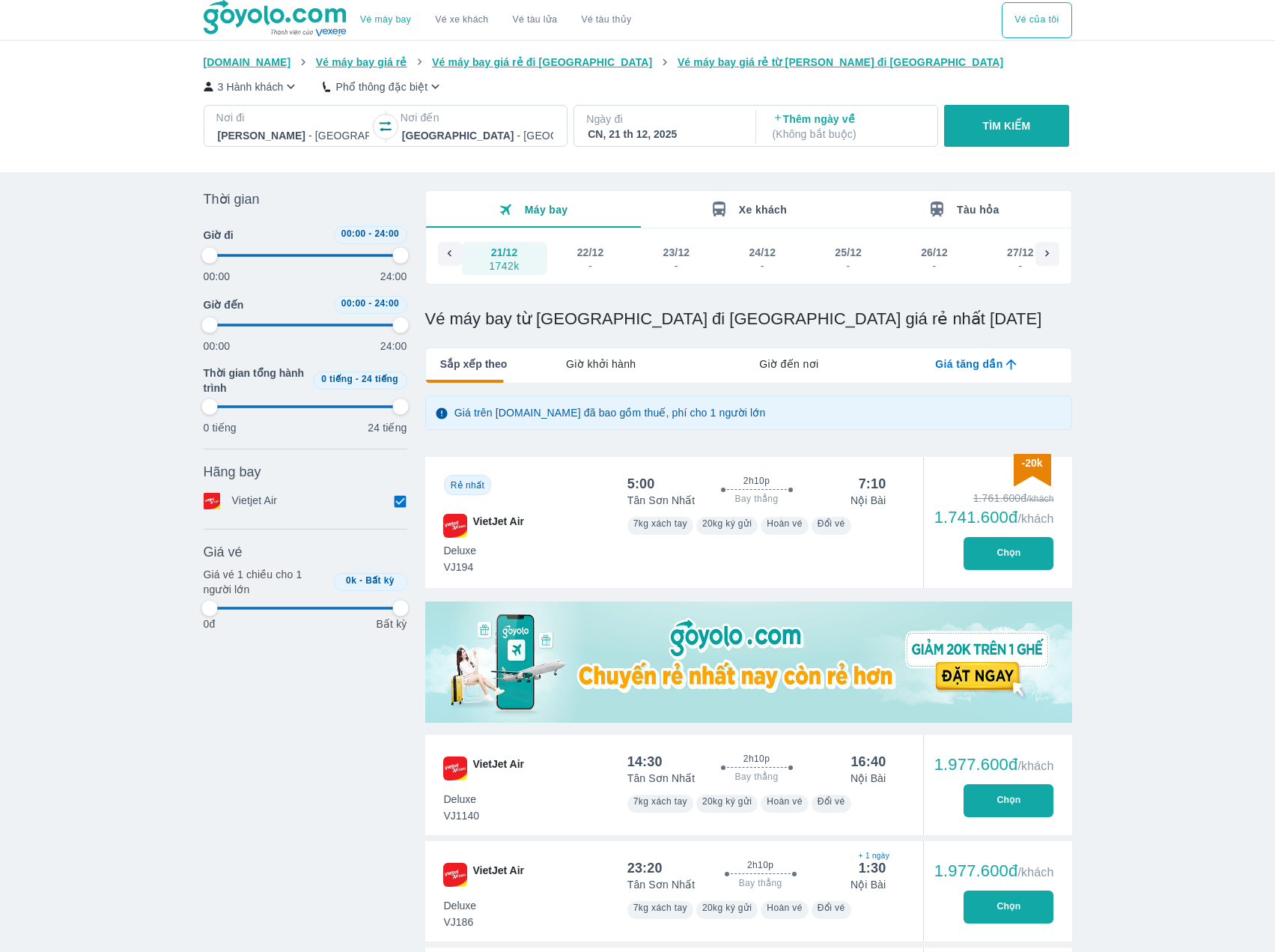
type input "97.9166666666667"
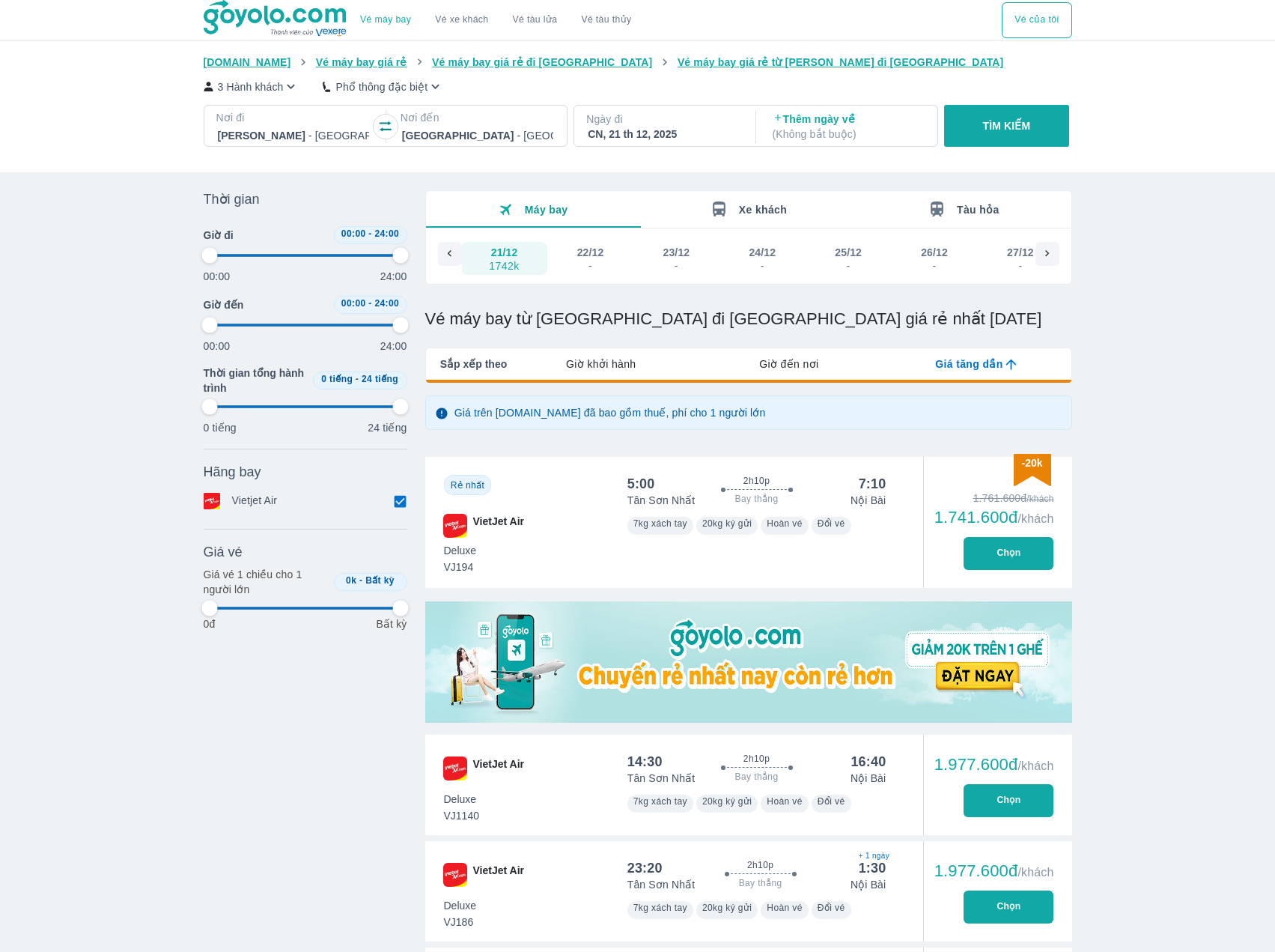
type input "97.9166666666667"
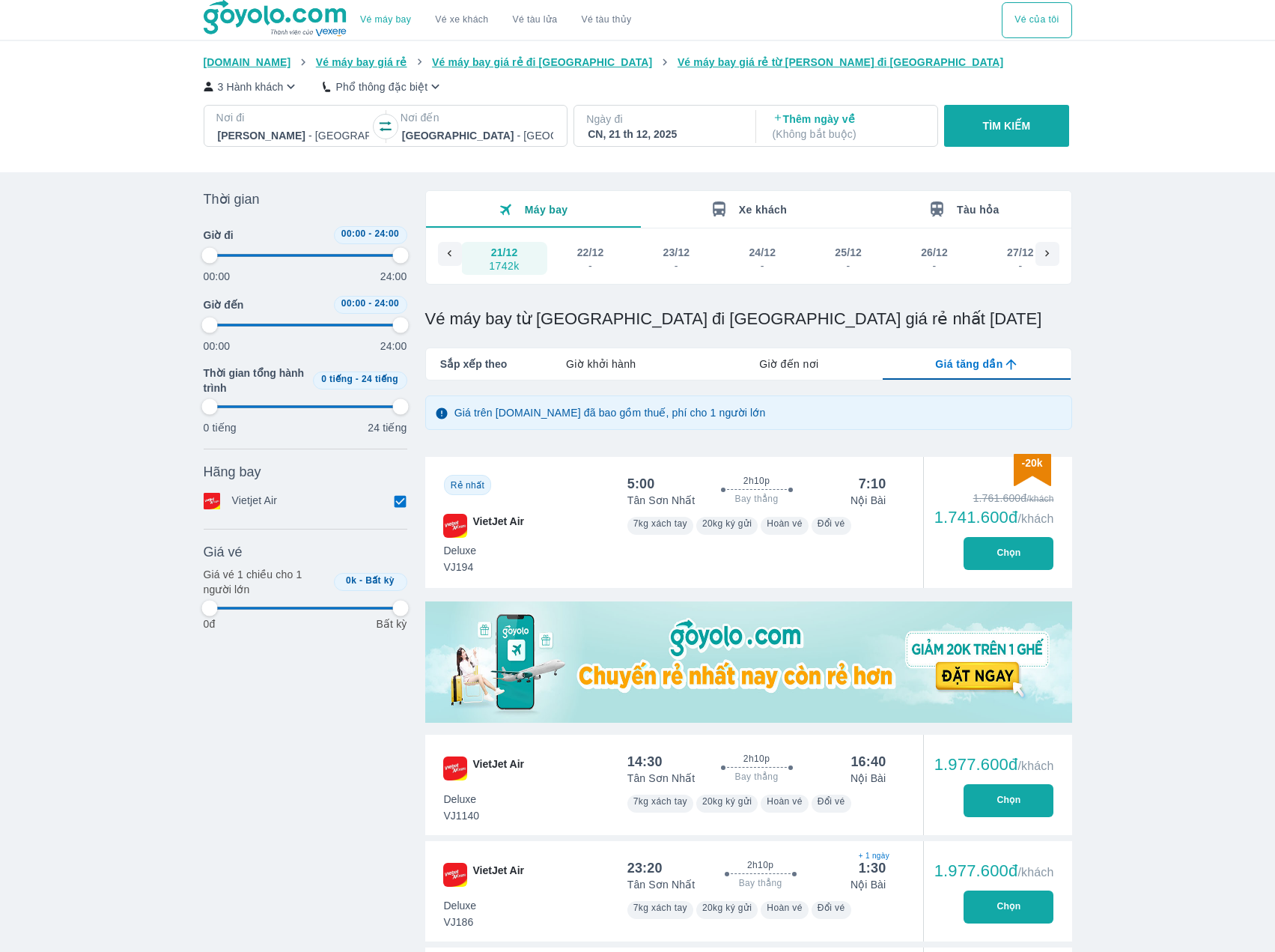
type input "97.9166666666667"
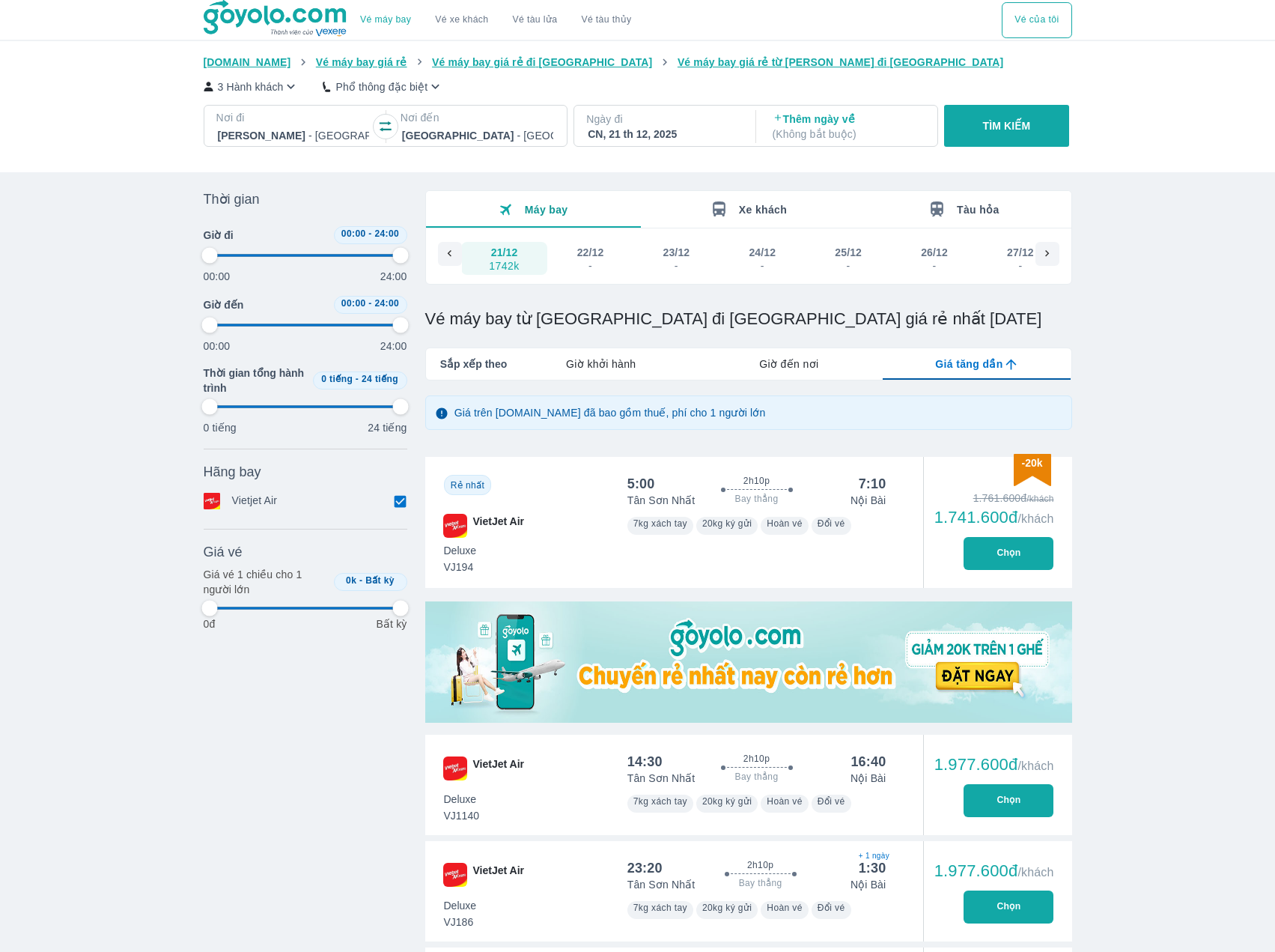
type input "97.9166666666667"
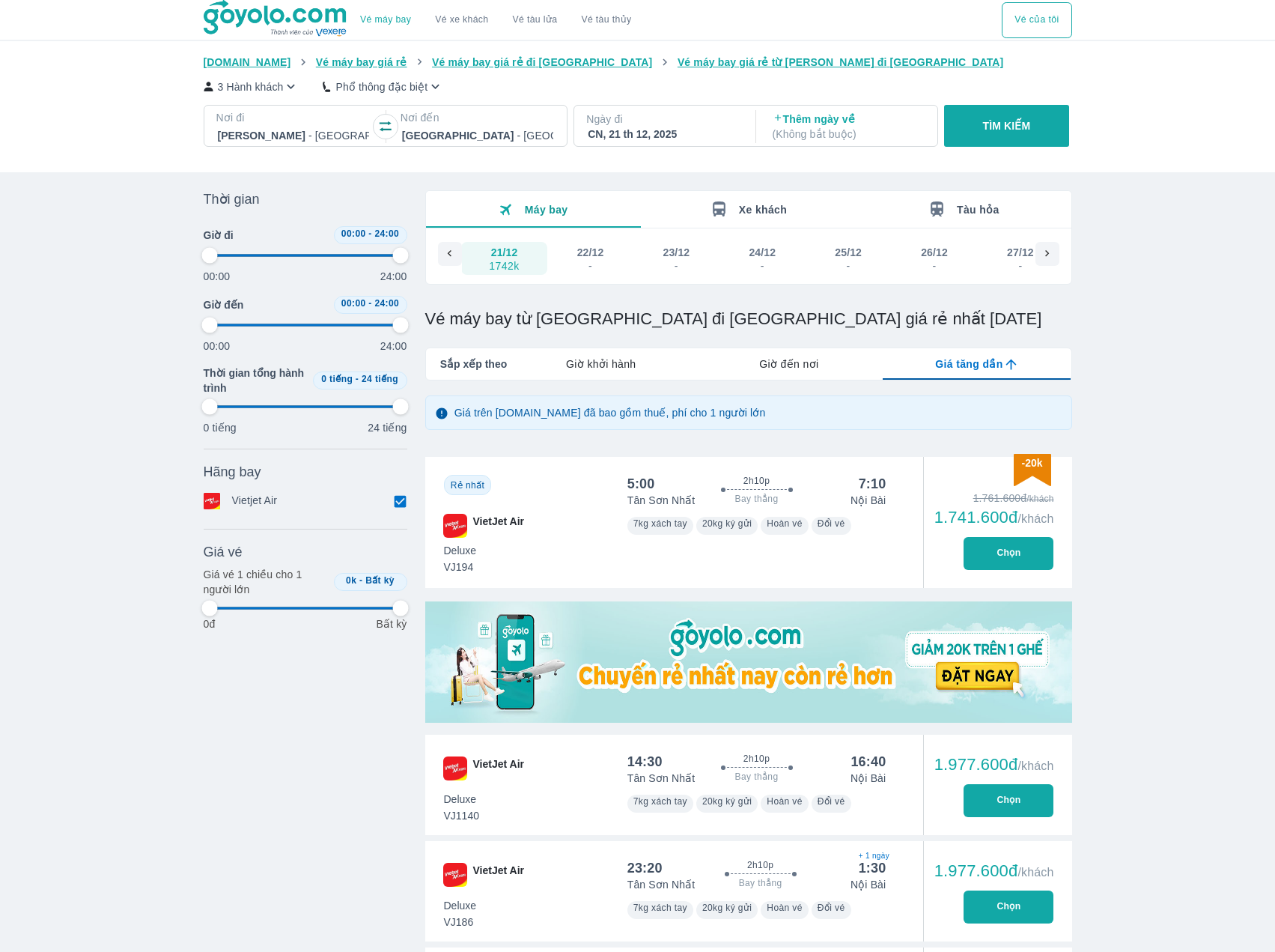
type input "97.9166666666667"
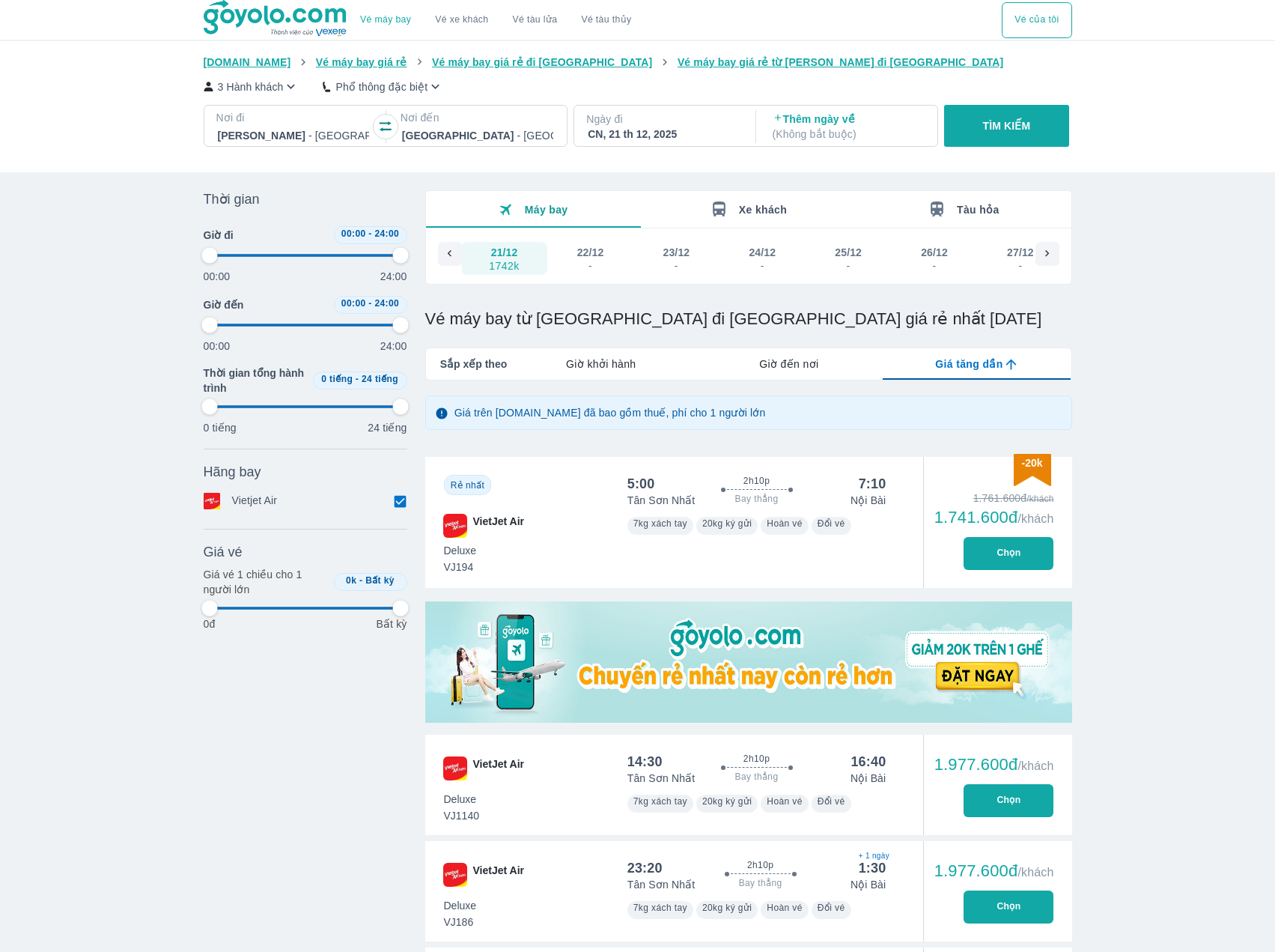
type input "97.9166666666667"
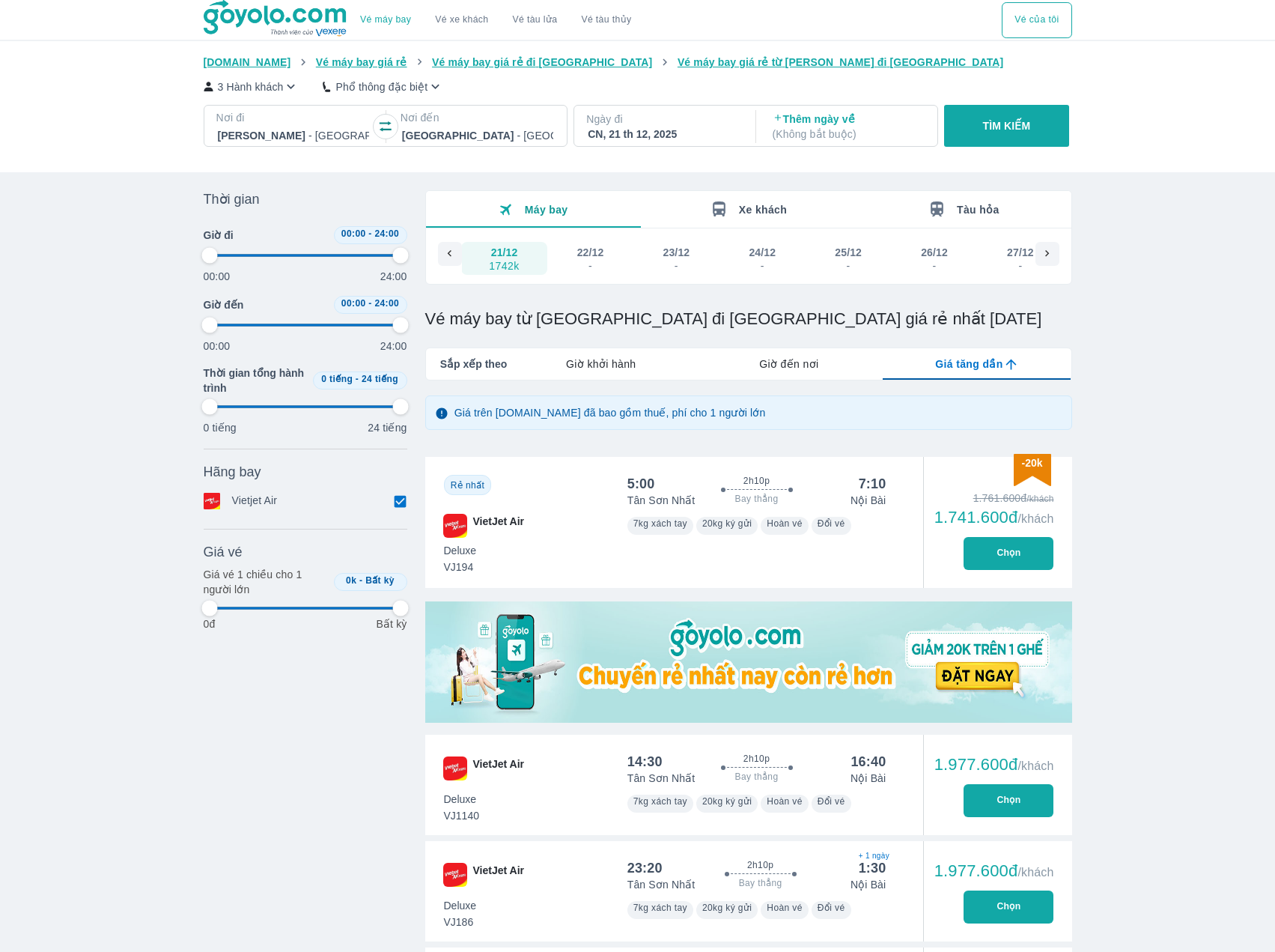
type input "97.9166666666667"
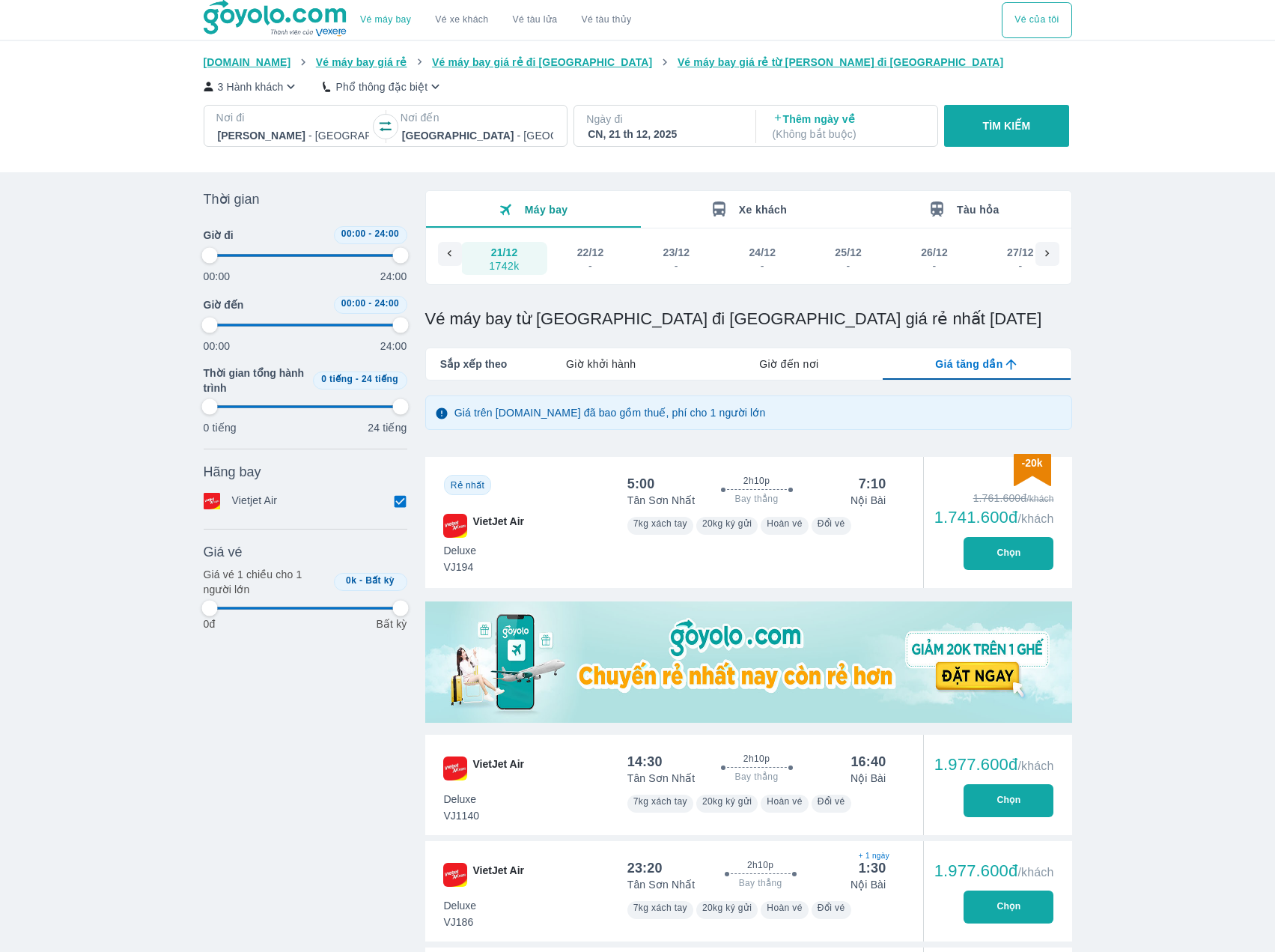
type input "97.9166666666667"
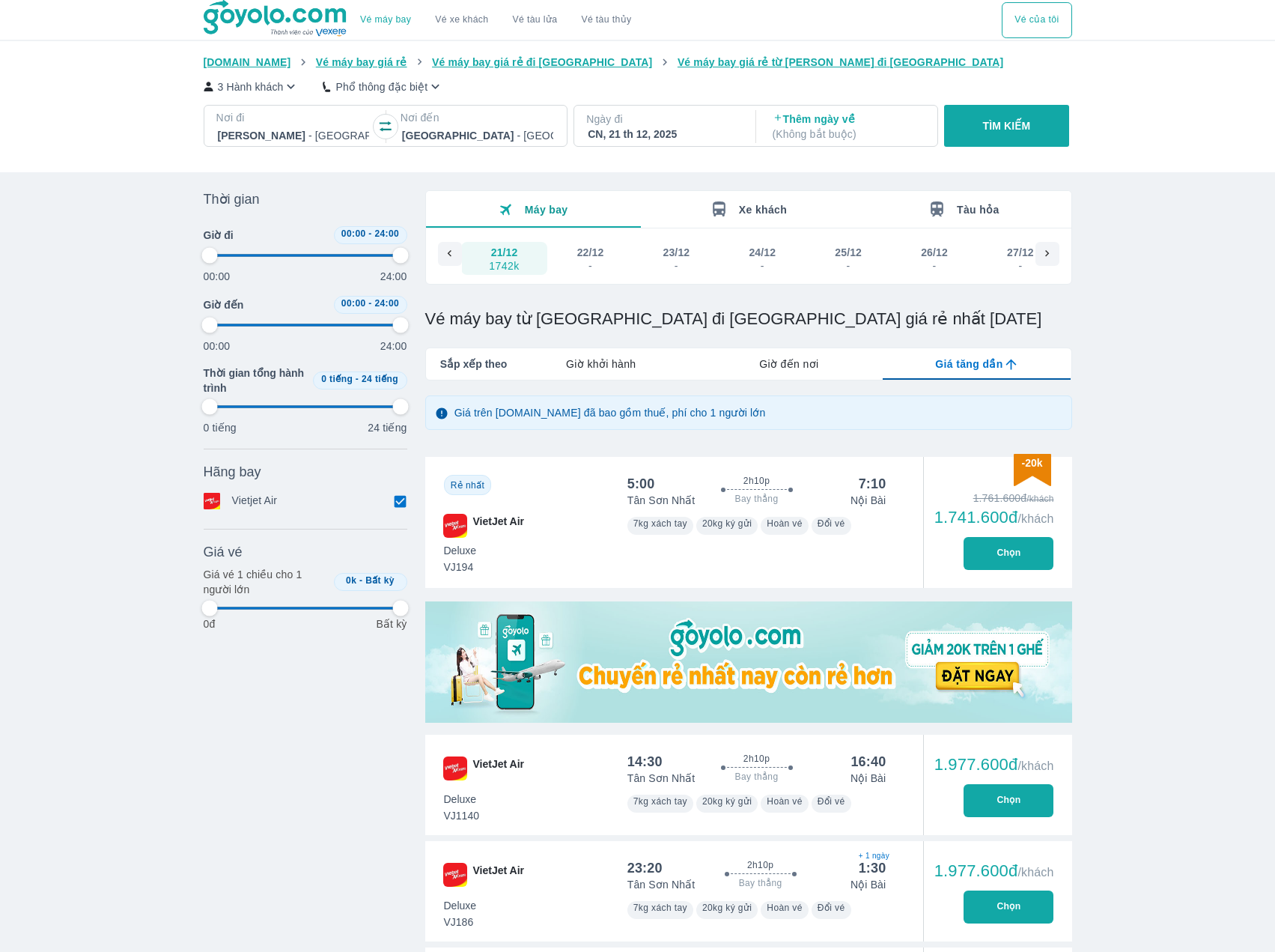
type input "97.9166666666667"
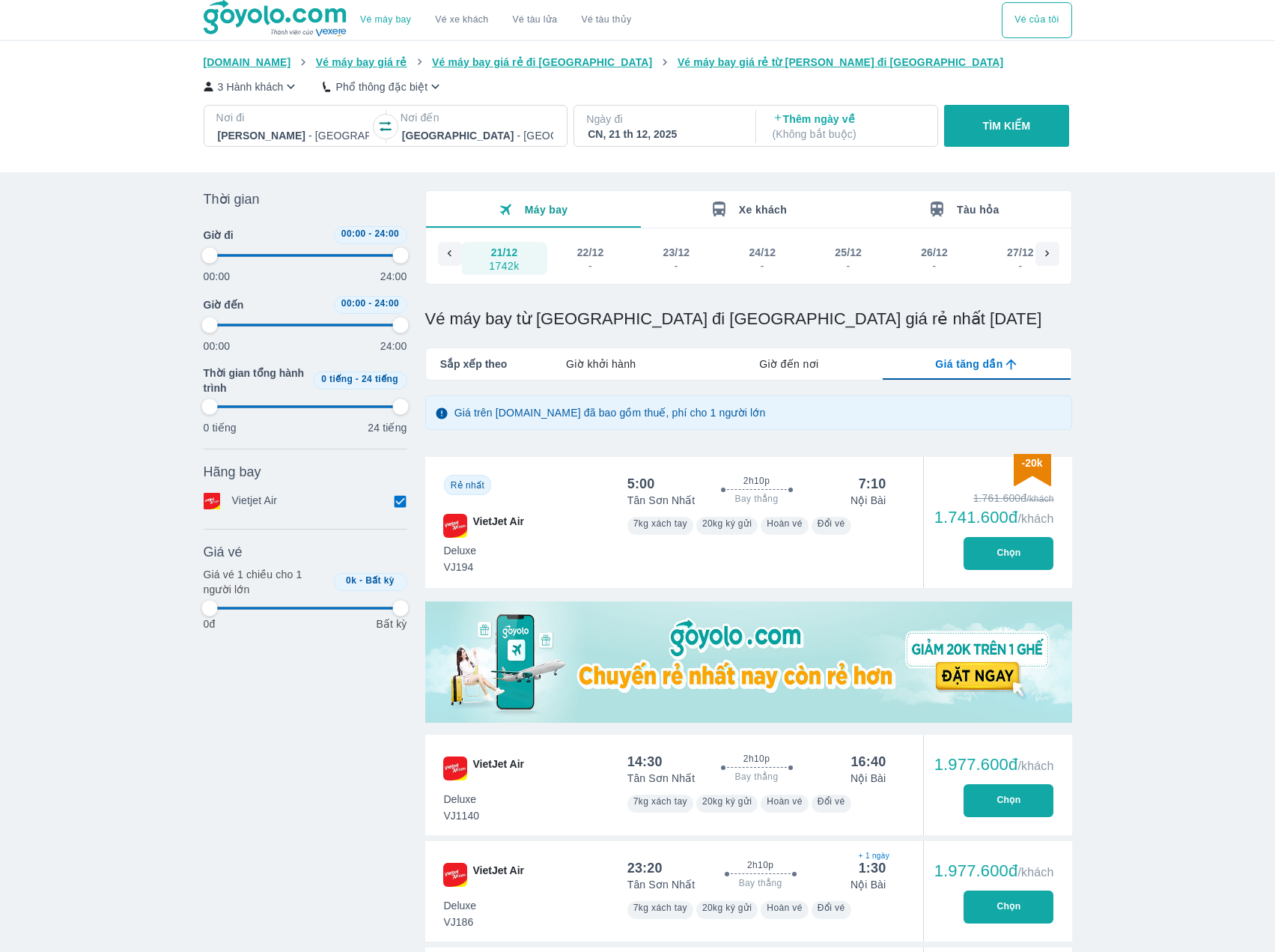
type input "97.9166666666667"
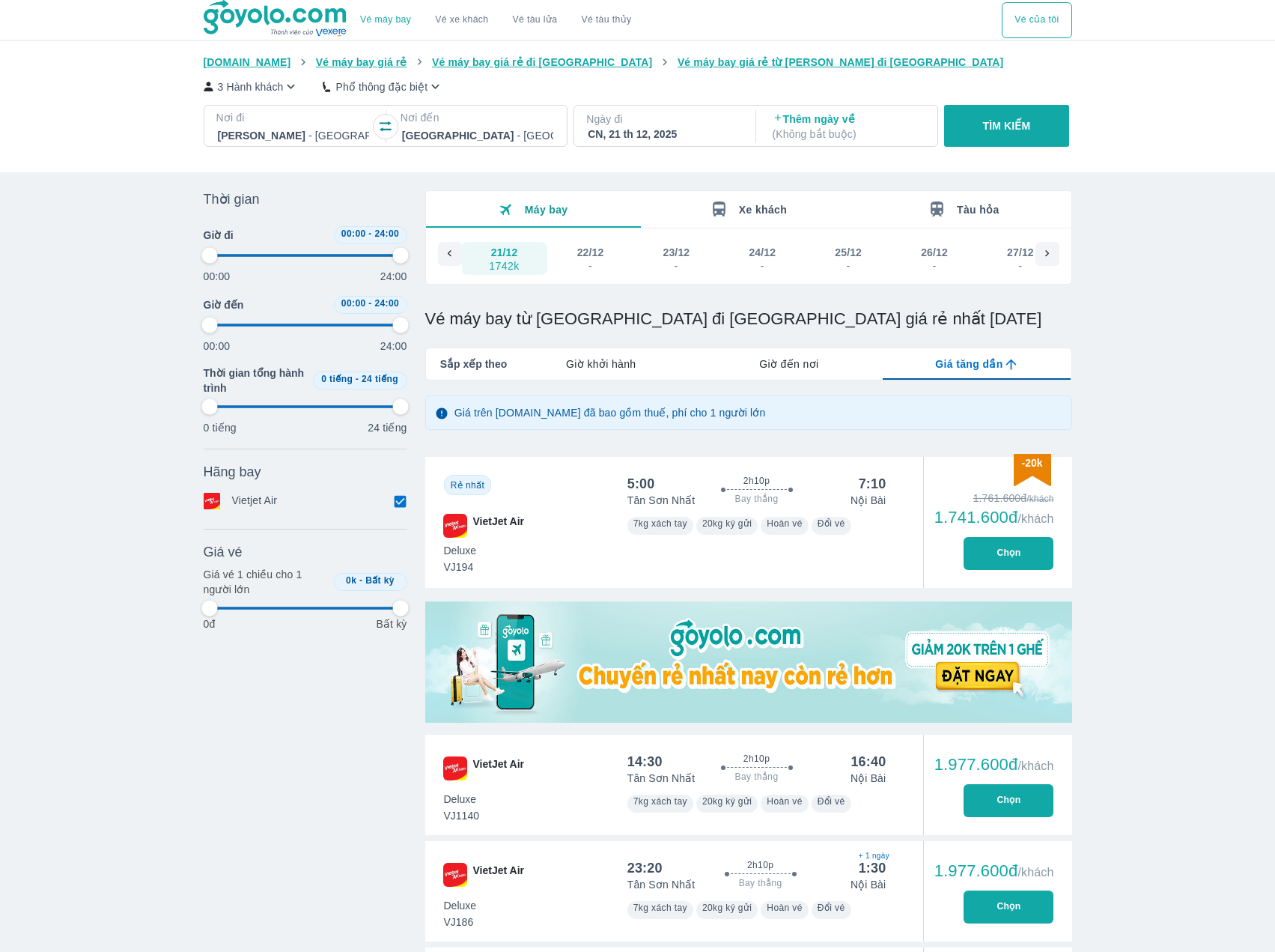
type input "97.9166666666667"
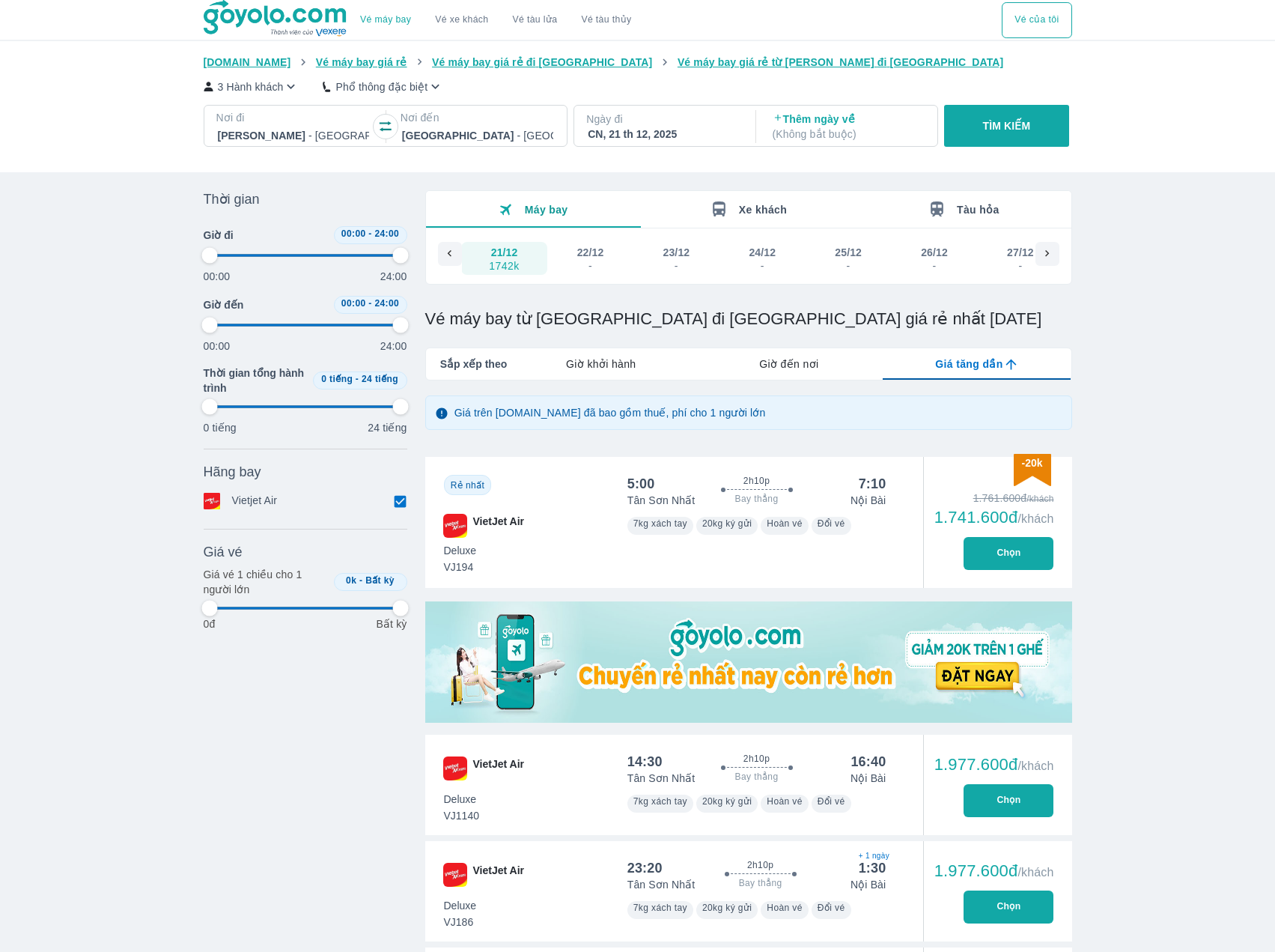
type input "97.9166666666667"
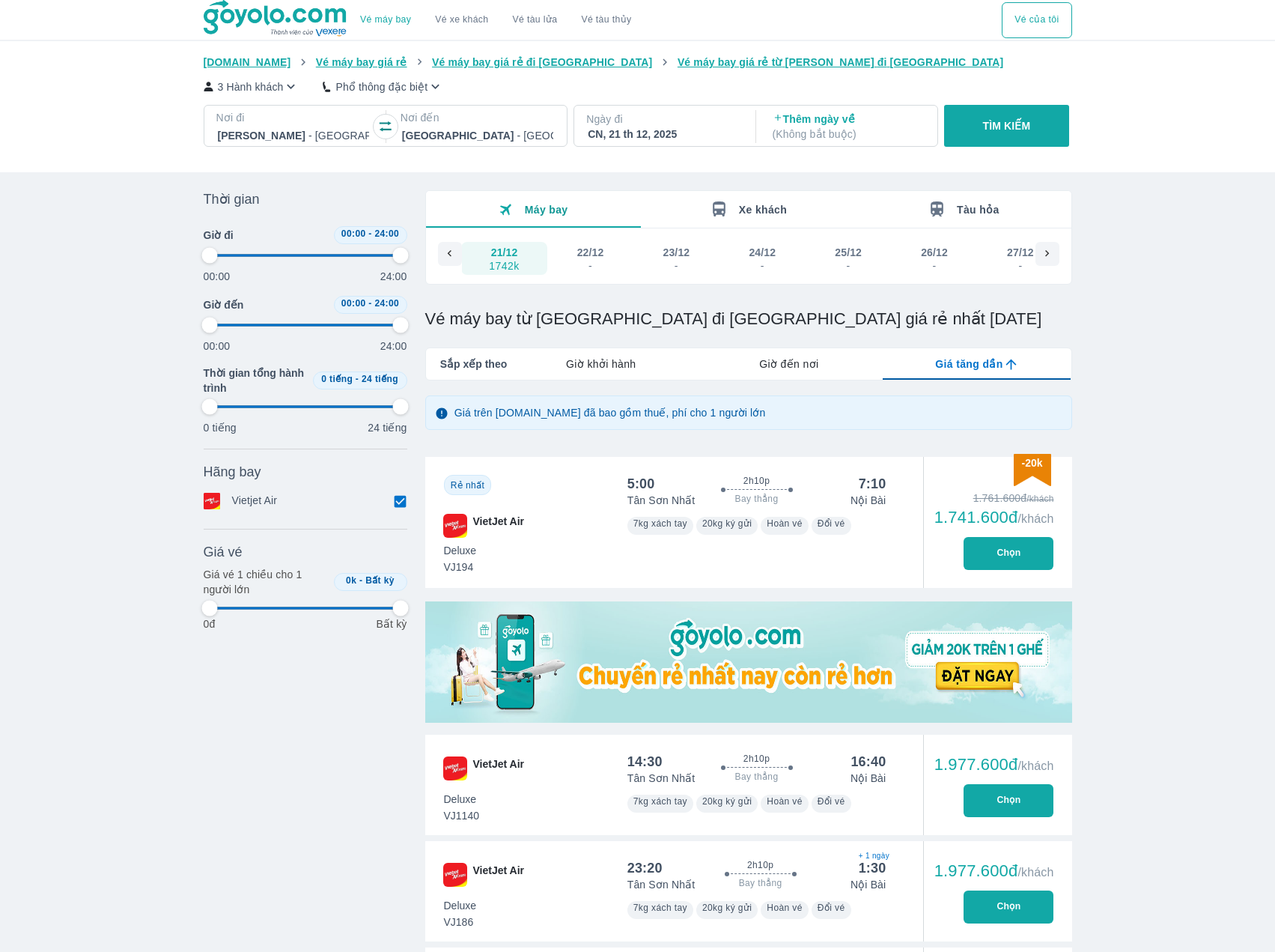
type input "97.9166666666667"
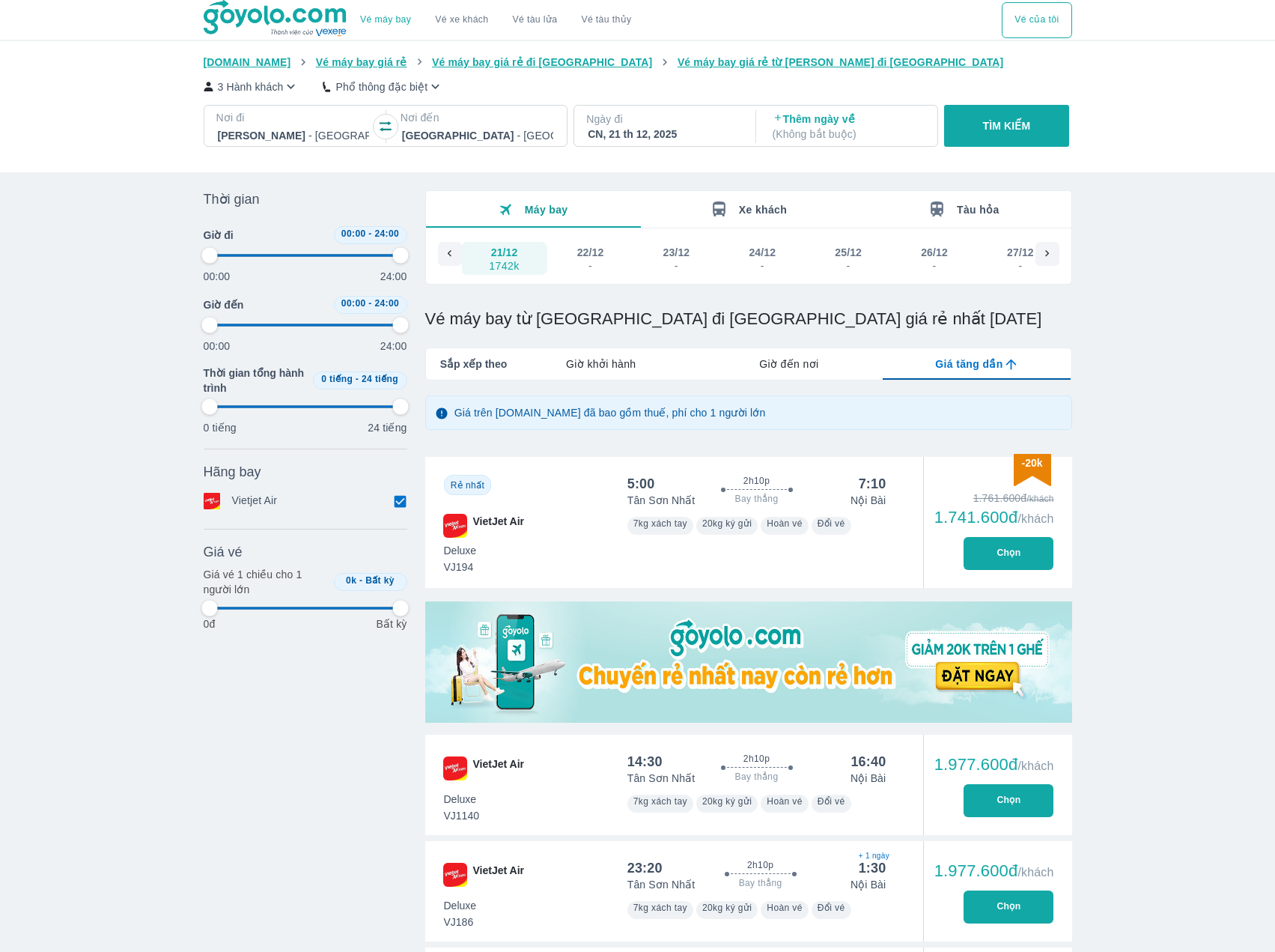
type input "97.9166666666667"
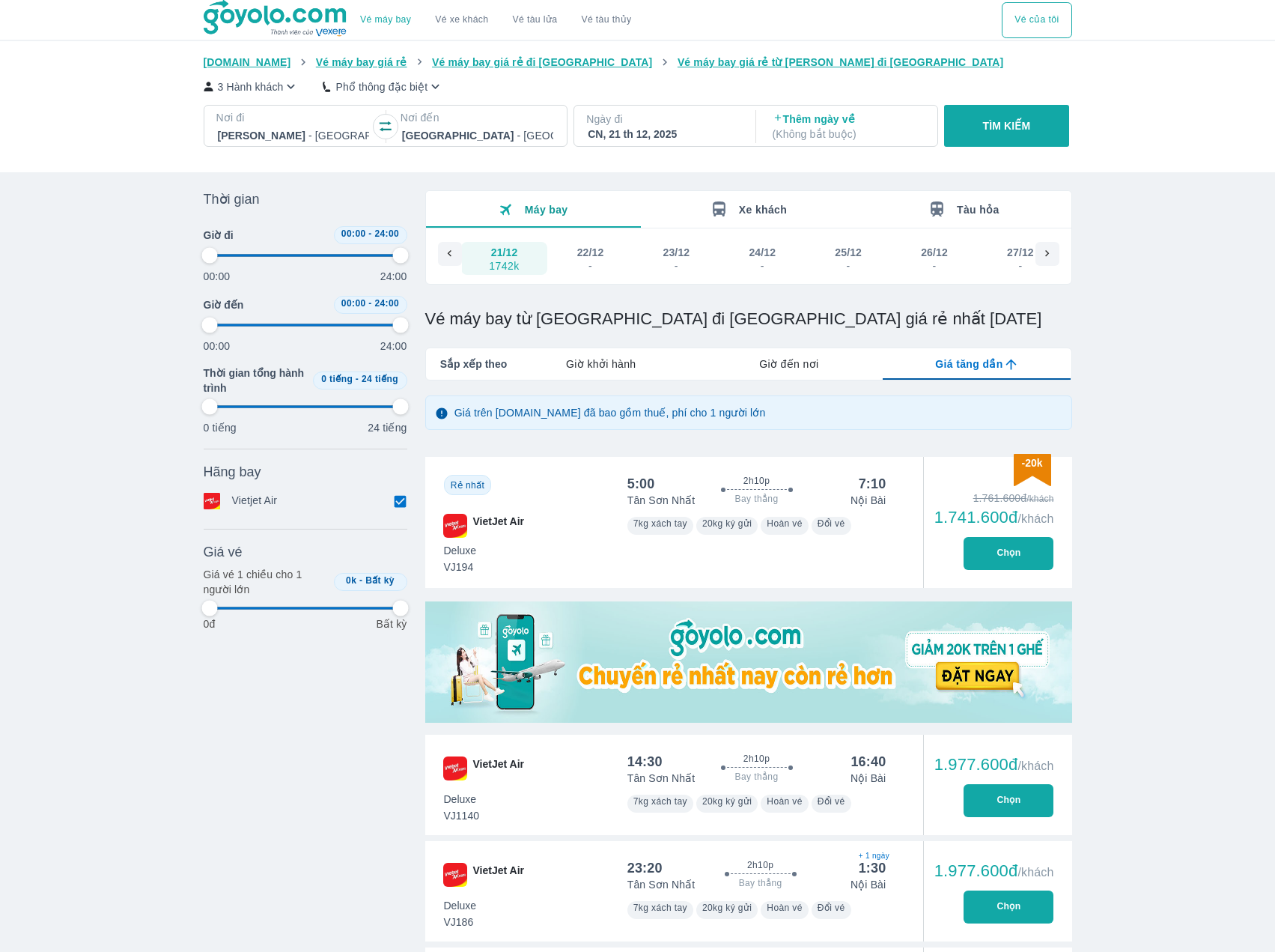
type input "97.9166666666667"
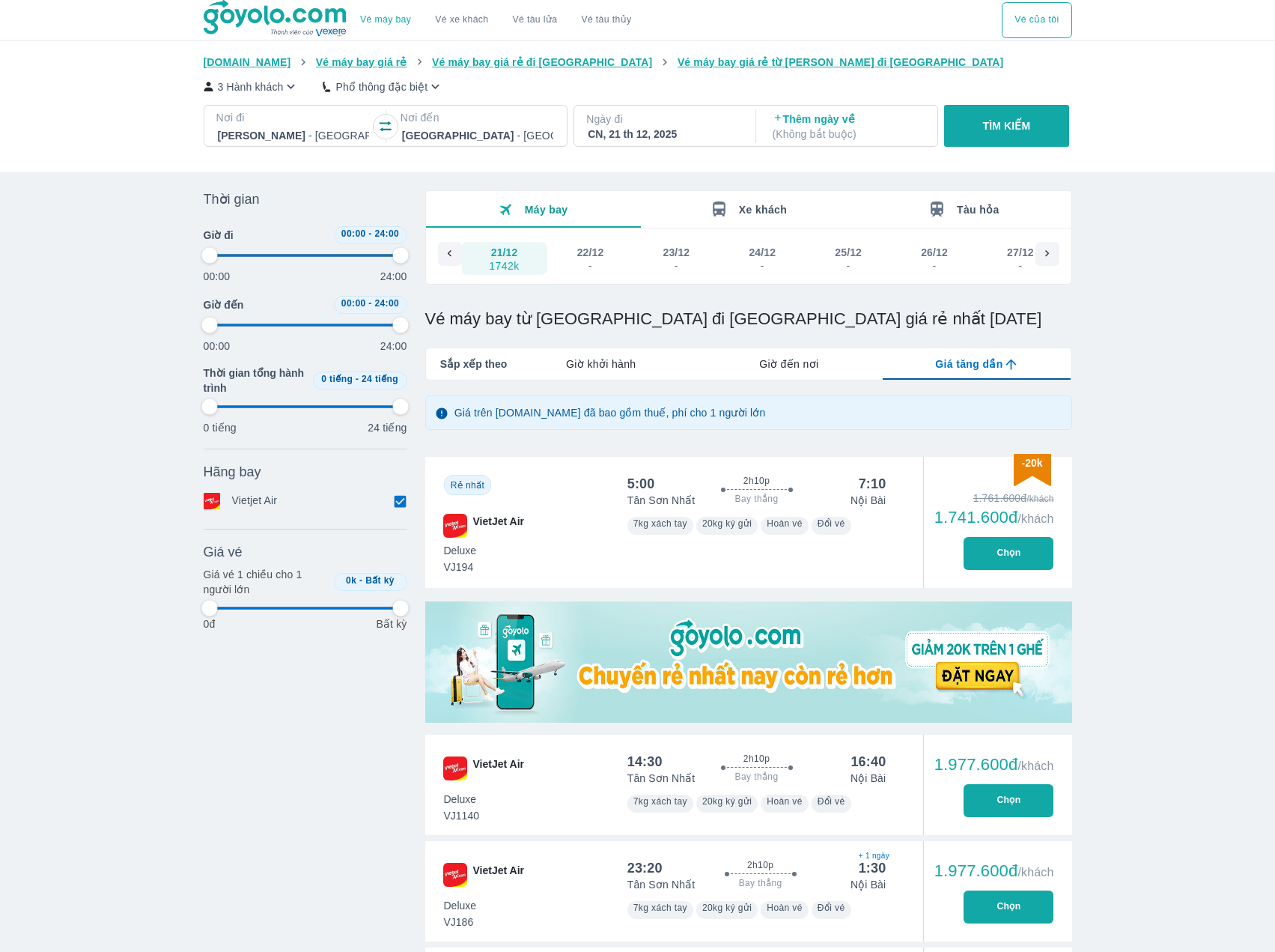
type input "97.9166666666667"
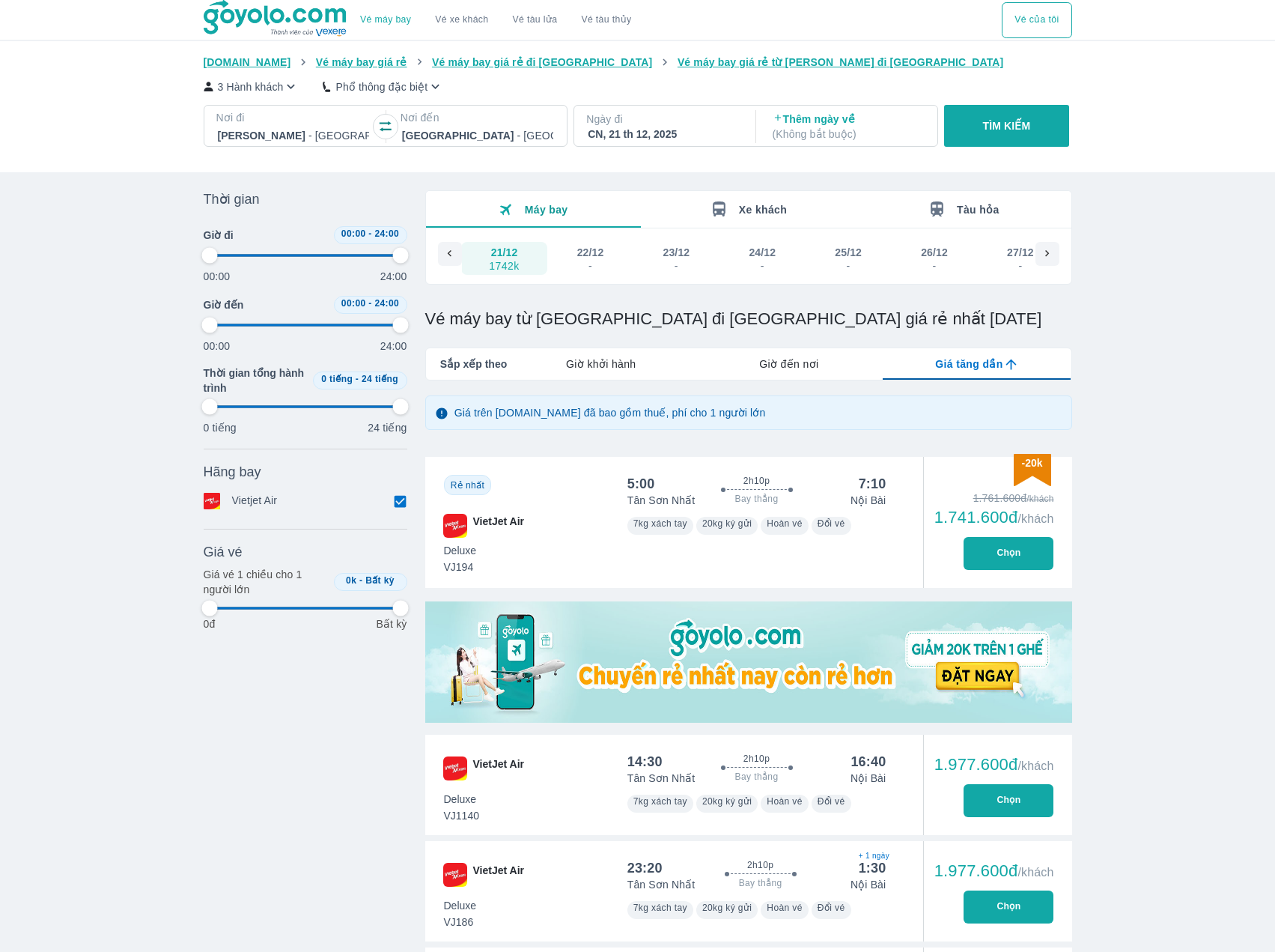
type input "97.9166666666667"
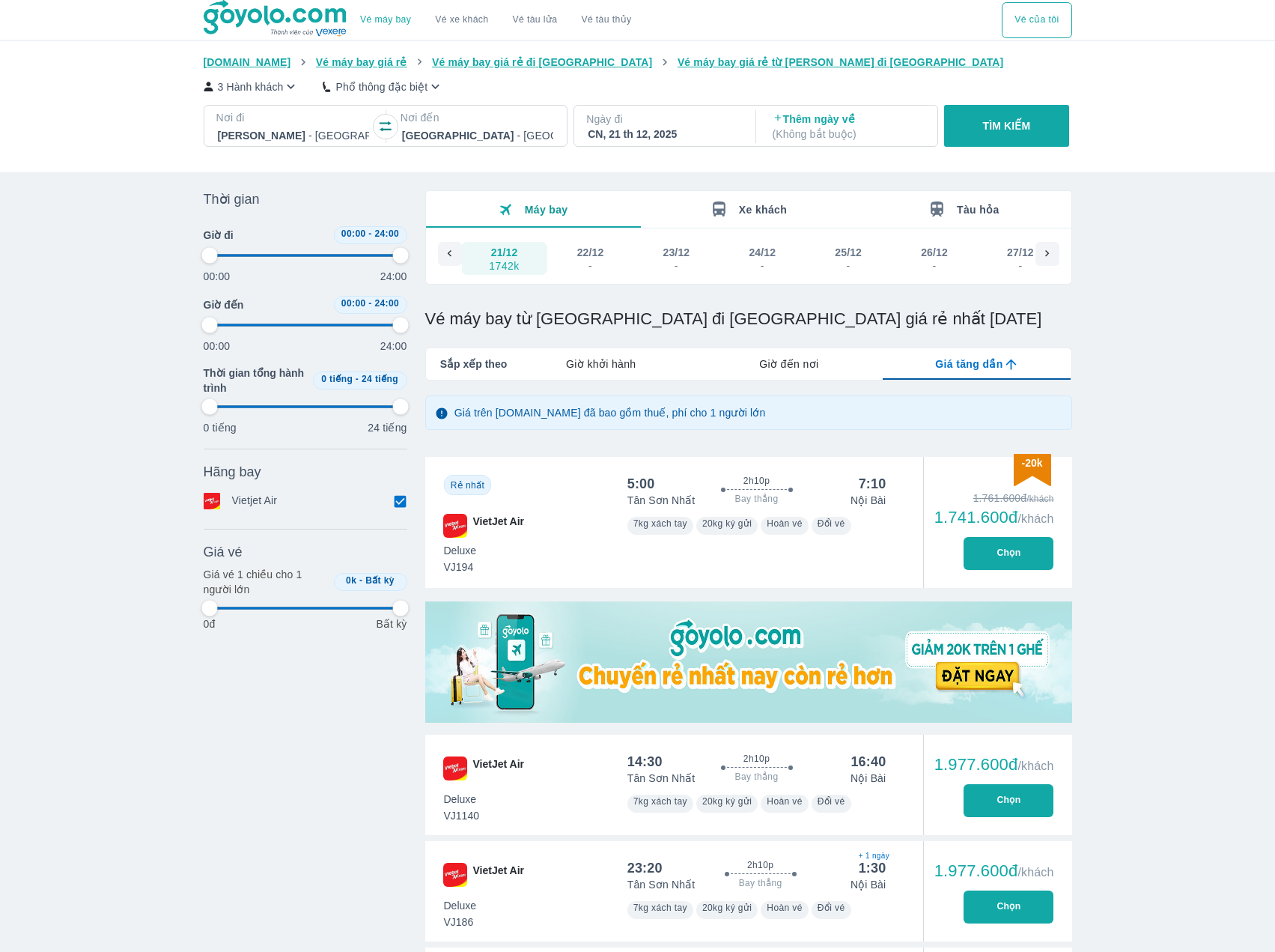
type input "97.9166666666667"
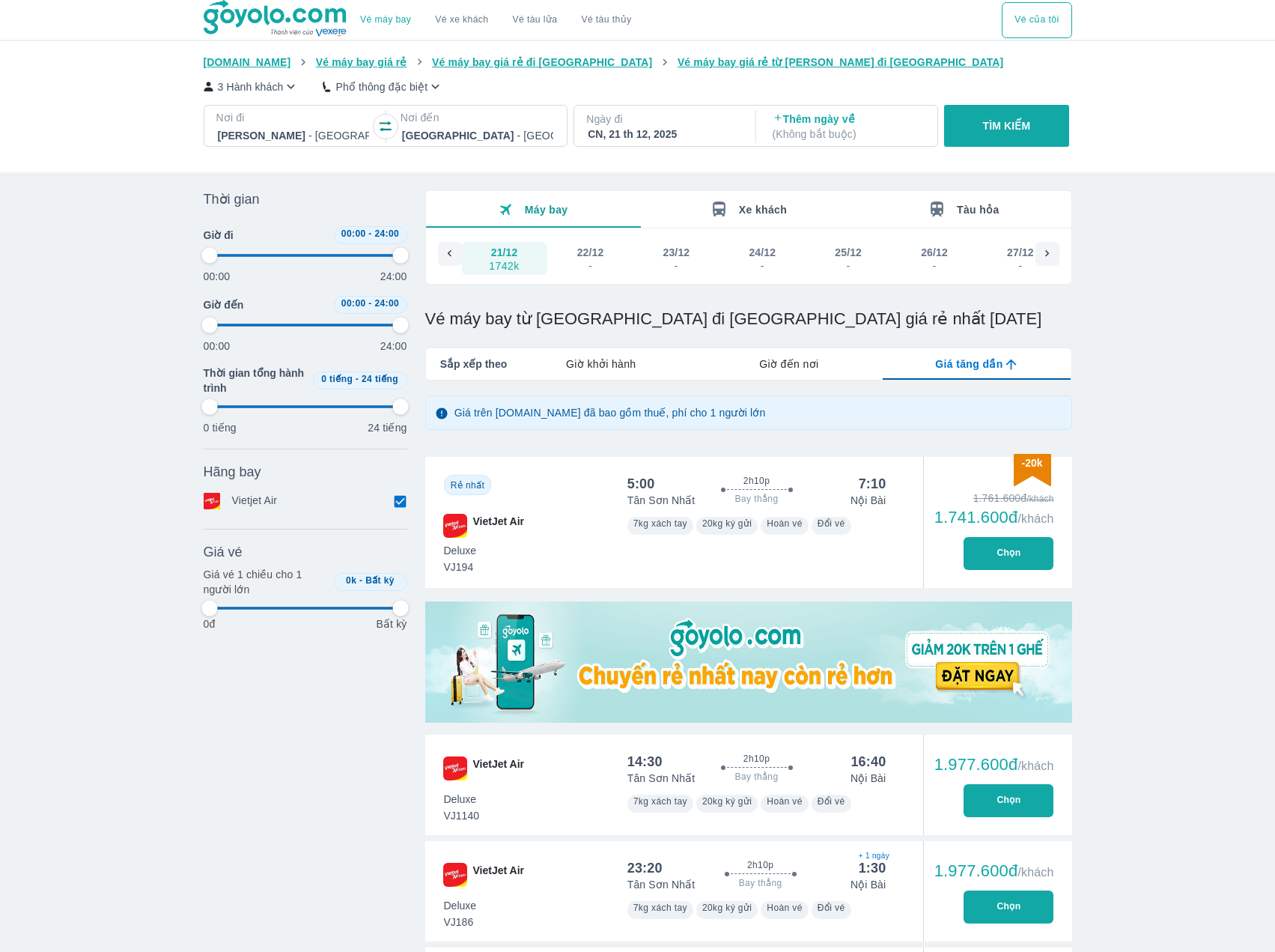
type input "97.9166666666667"
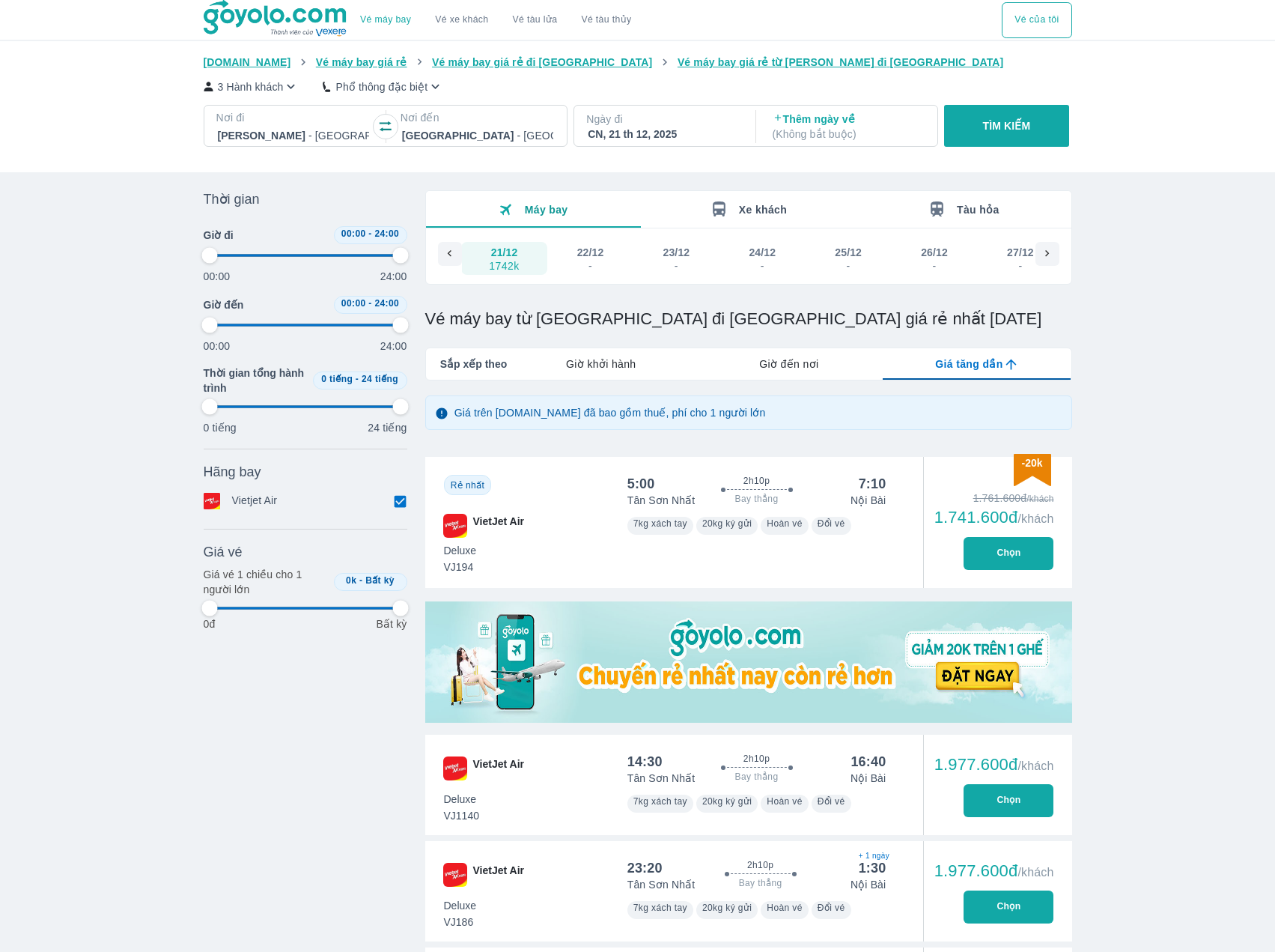
type input "97.9166666666667"
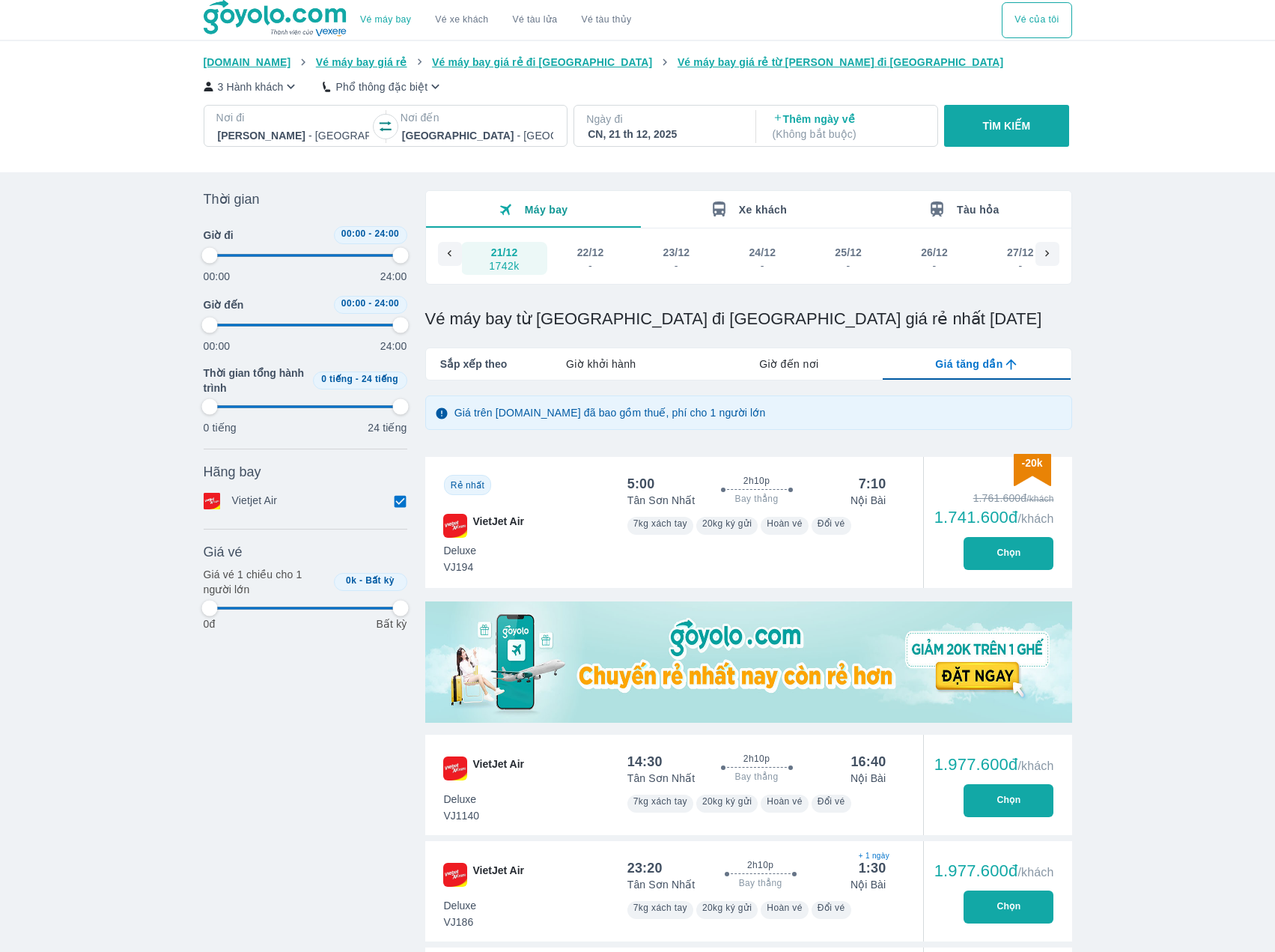
type input "97.9166666666667"
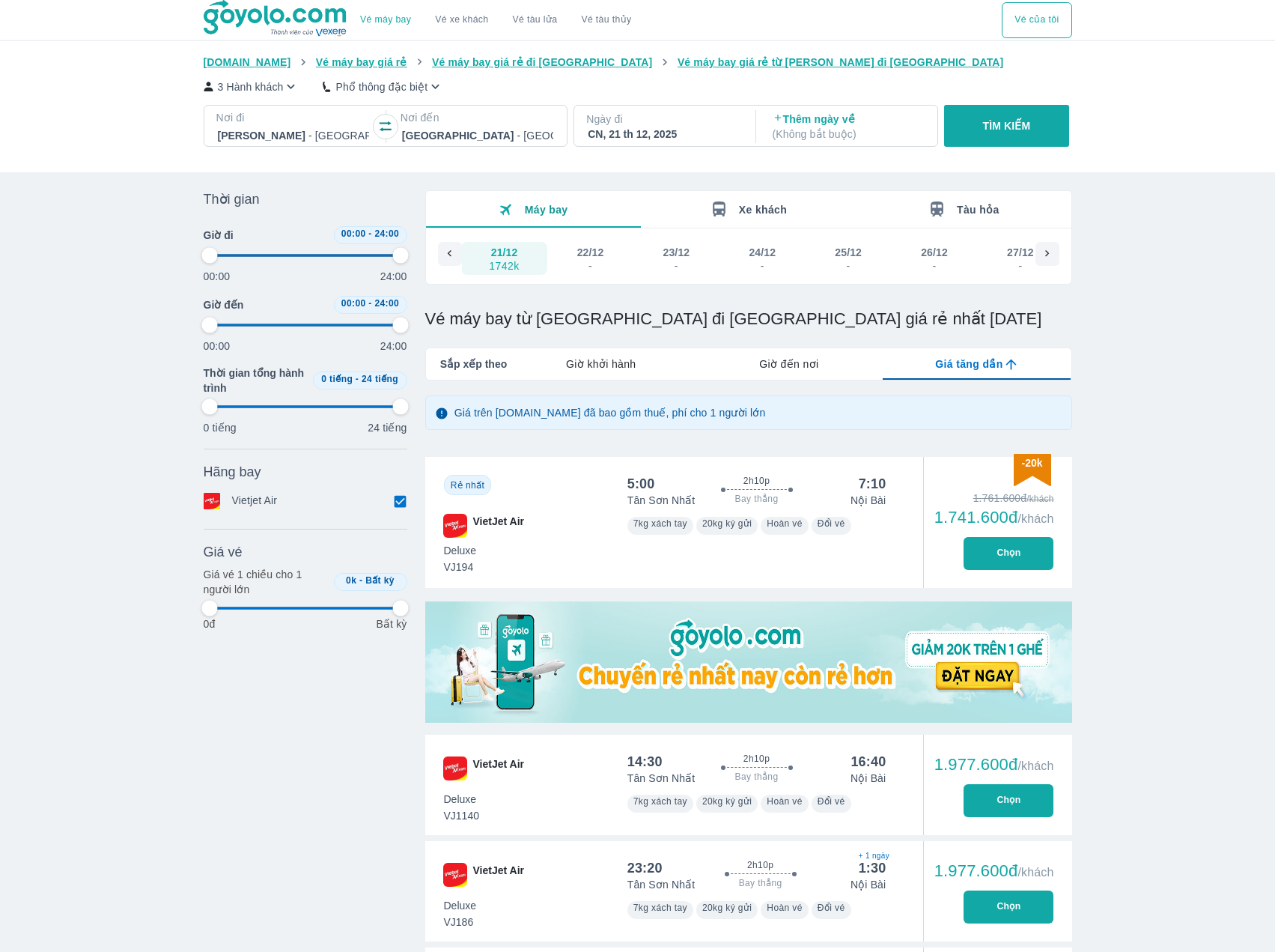
type input "97.9166666666667"
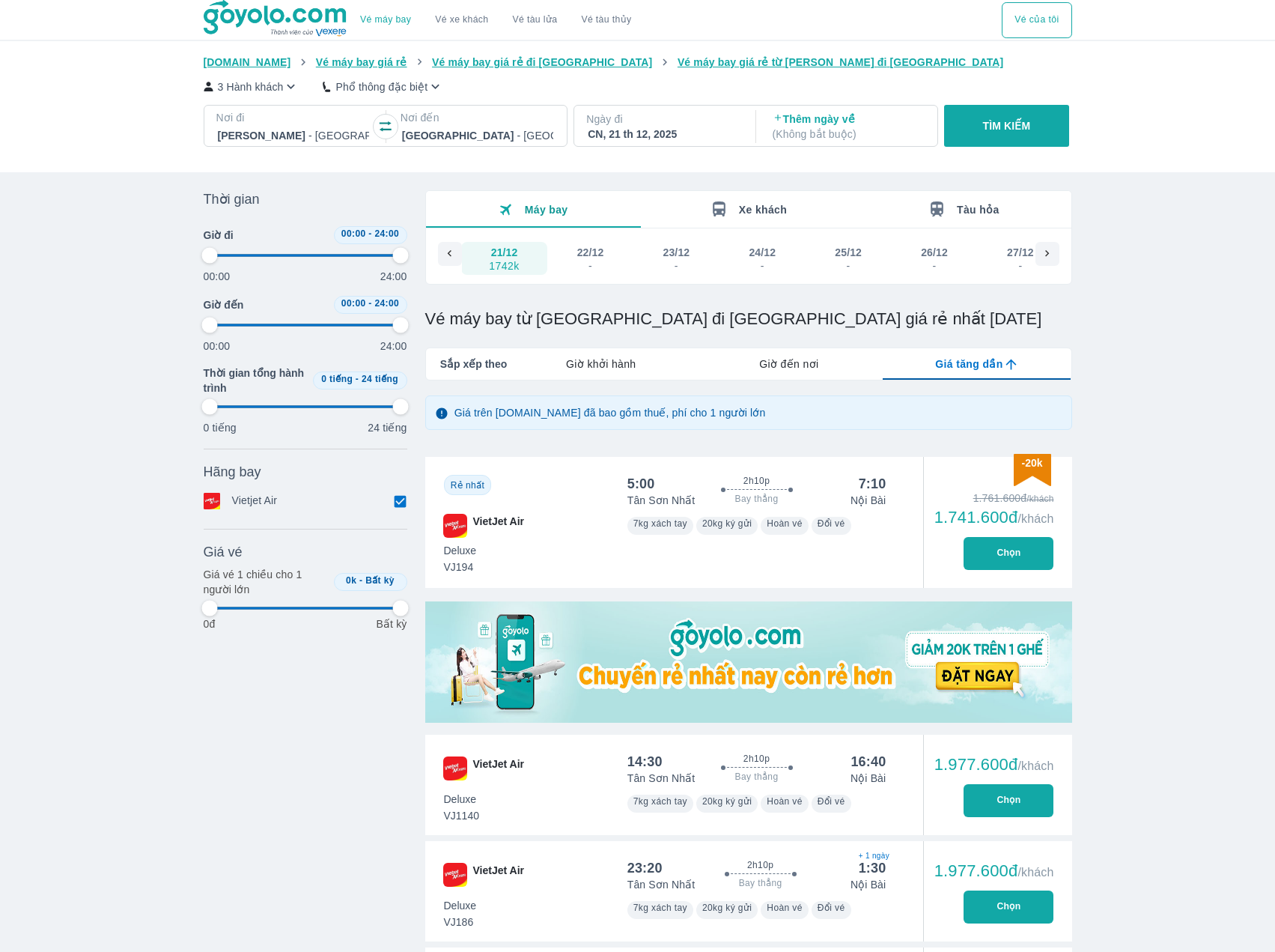
type input "97.9166666666667"
